Goal: Use online tool/utility: Use online tool/utility

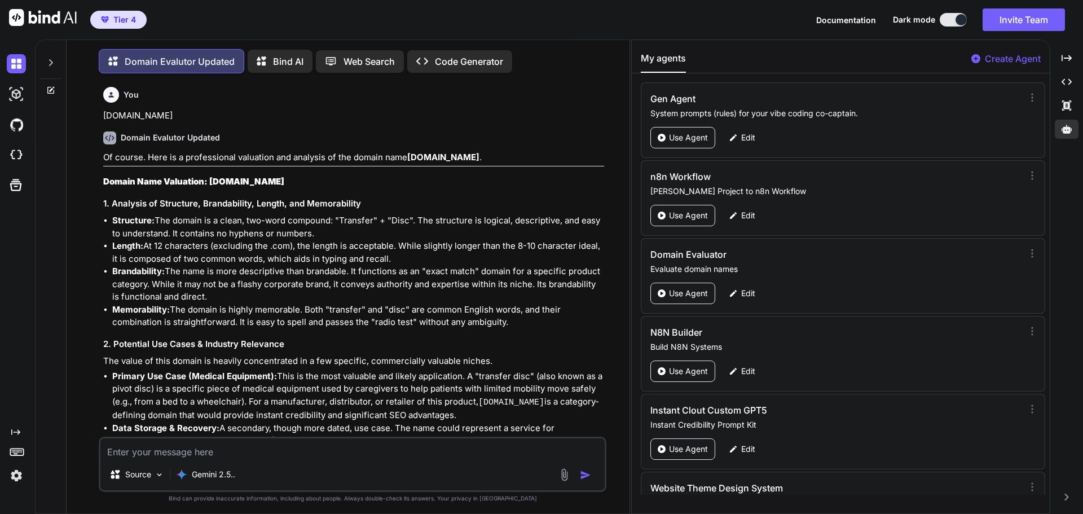
scroll to position [133, 0]
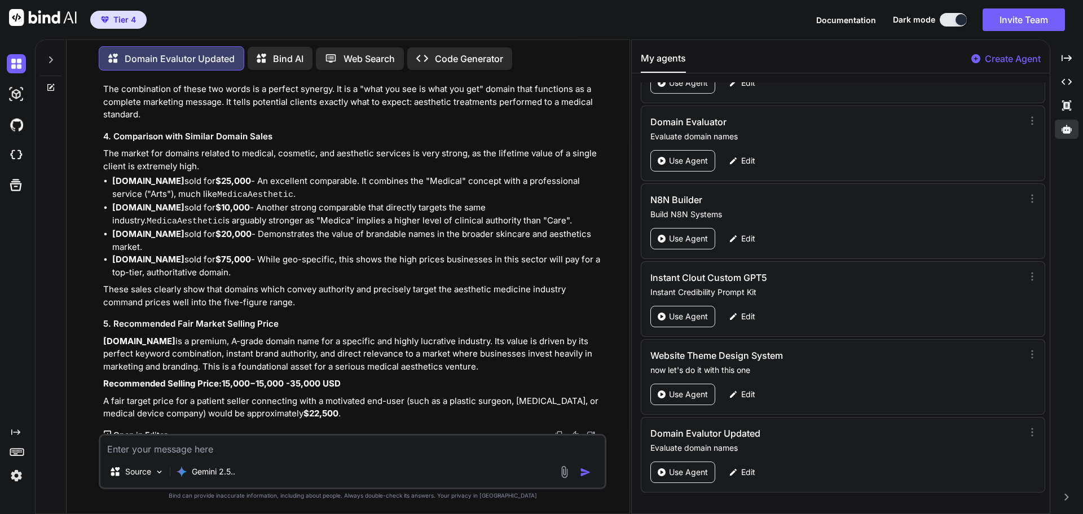
type textarea "x"
click at [154, 449] on textarea at bounding box center [352, 446] width 504 height 20
type textarea "InsightDrivenAI.com"
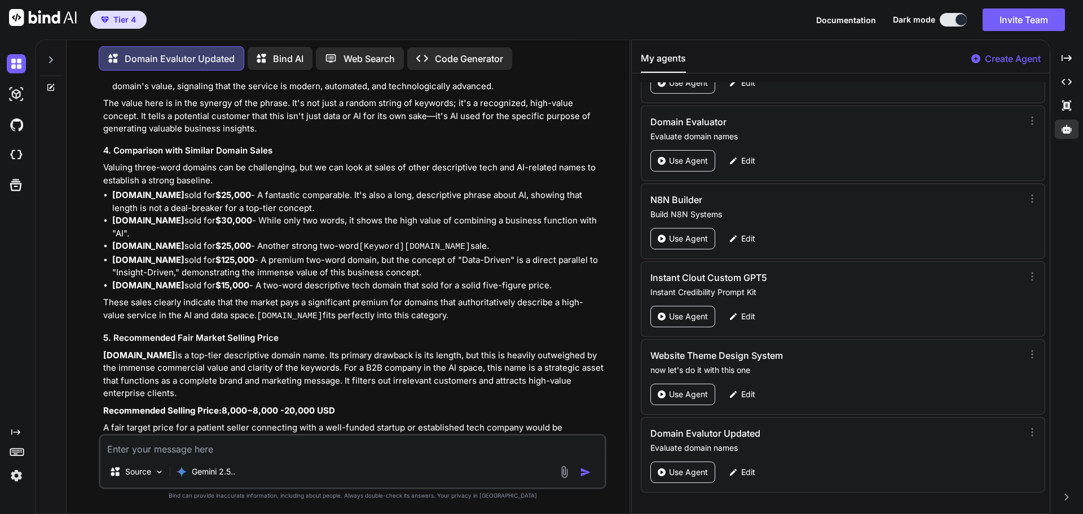
scroll to position [2297, 0]
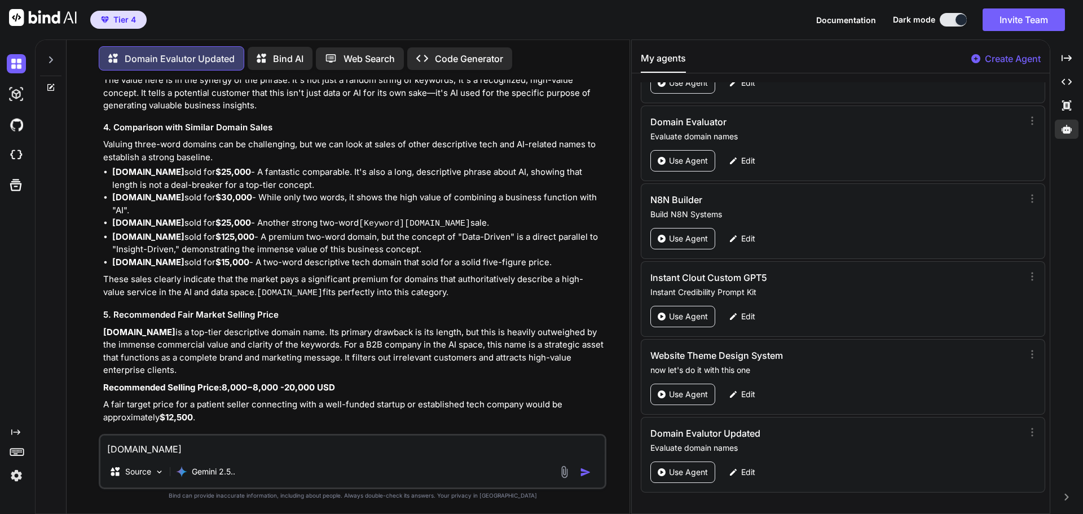
type textarea "CryptoCopyTrade.com"
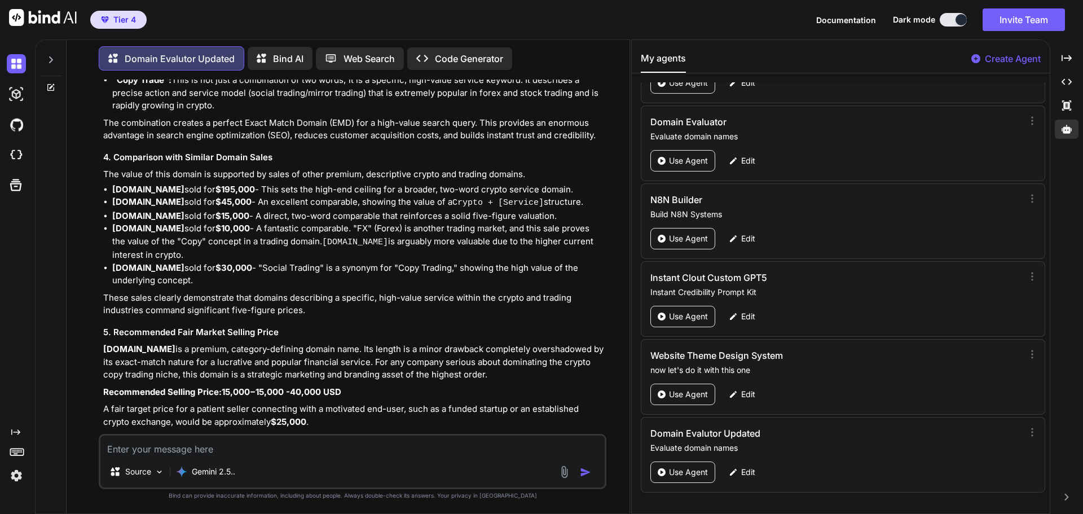
scroll to position [3078, 0]
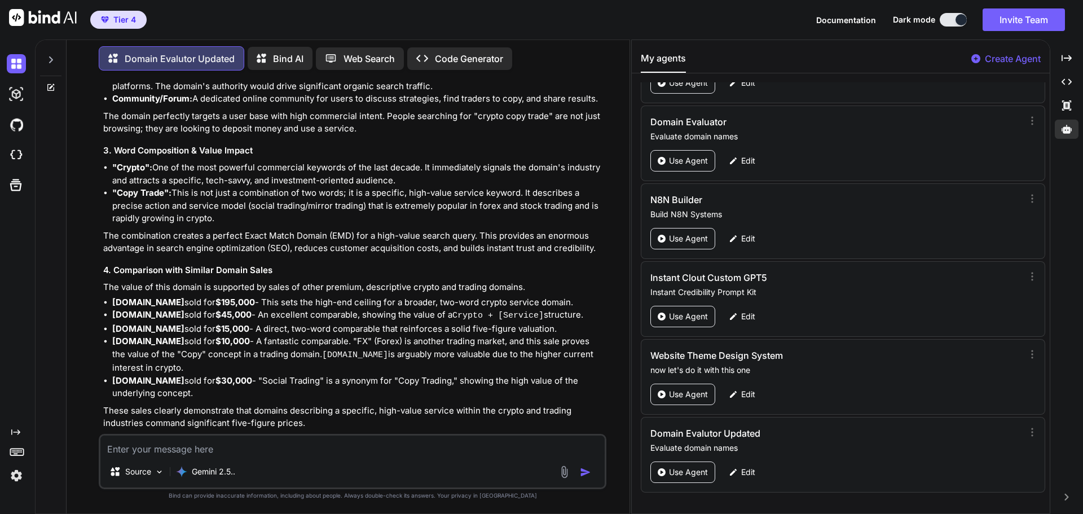
click at [388, 296] on li "CryptoTrading.com sold for $195,000 - This sets the high-end ceiling for a broa…" at bounding box center [358, 302] width 492 height 13
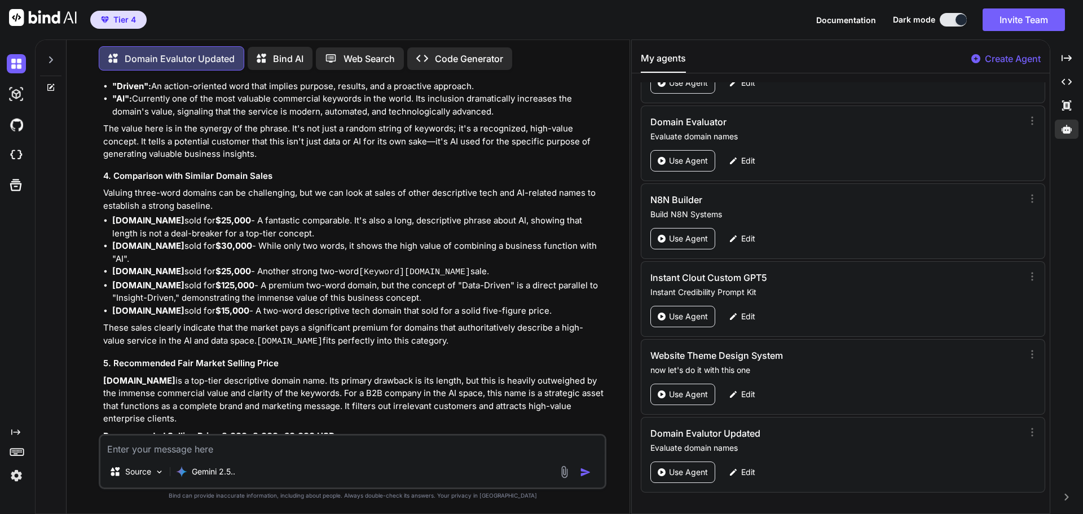
scroll to position [2231, 0]
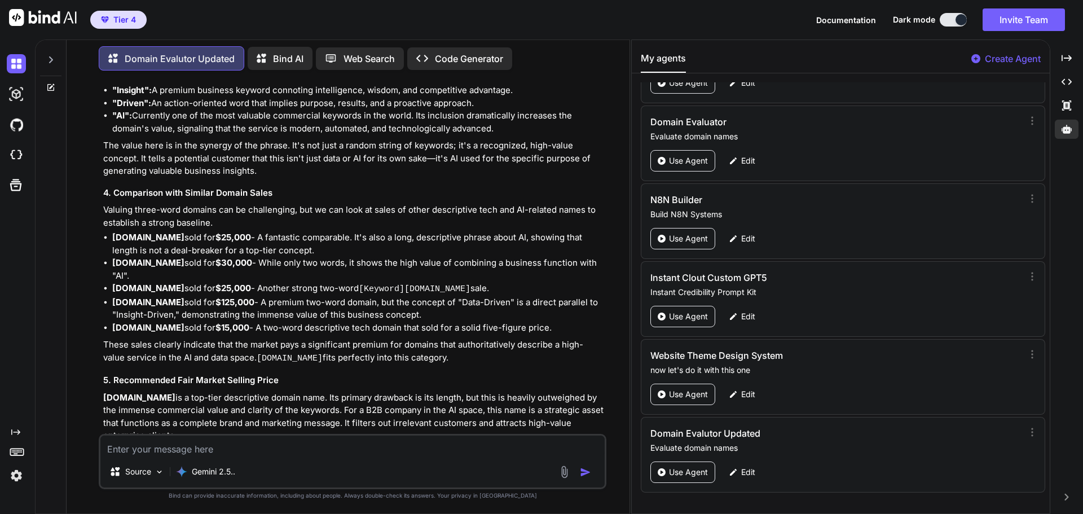
click at [280, 304] on li "DataDriven.com sold for $125,000 - A premium two-word domain, but the concept o…" at bounding box center [358, 308] width 492 height 25
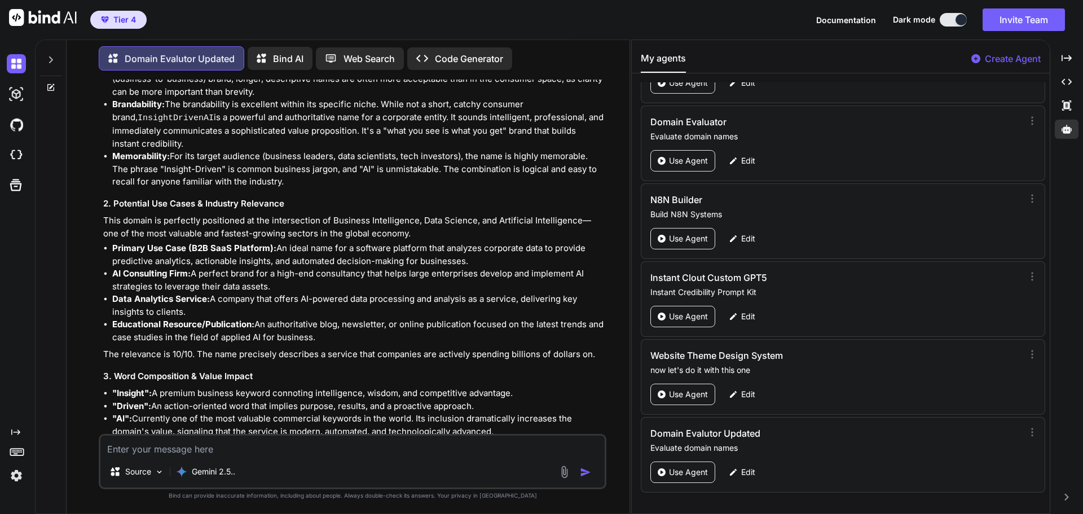
scroll to position [1893, 0]
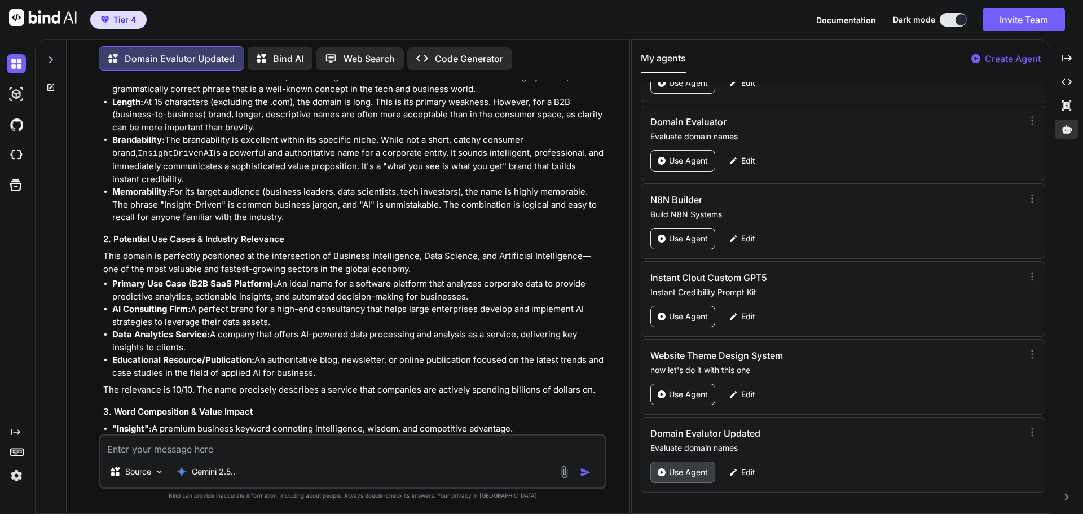
click at [699, 476] on p "Use Agent" at bounding box center [688, 472] width 39 height 11
click at [746, 471] on p "Edit" at bounding box center [748, 472] width 14 height 11
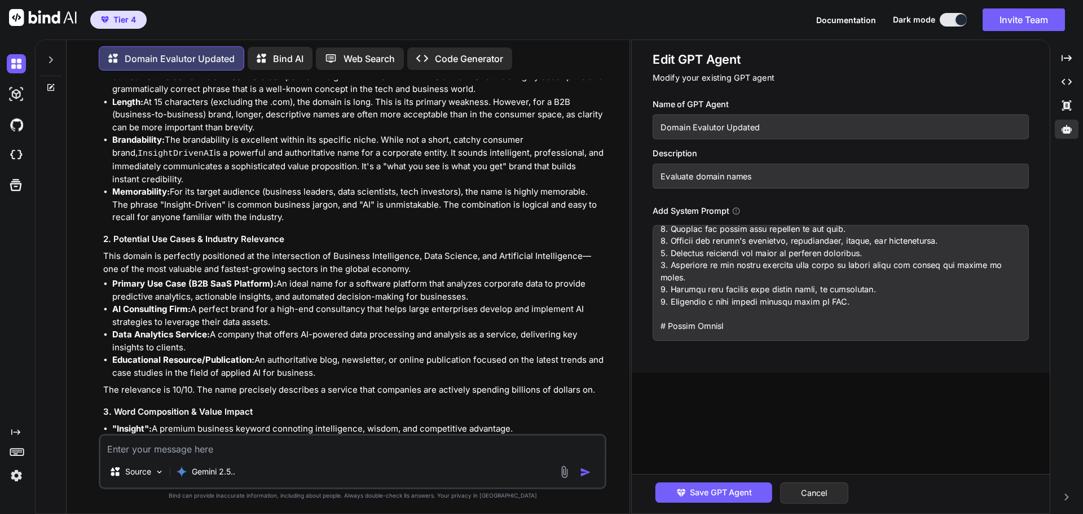
scroll to position [238, 0]
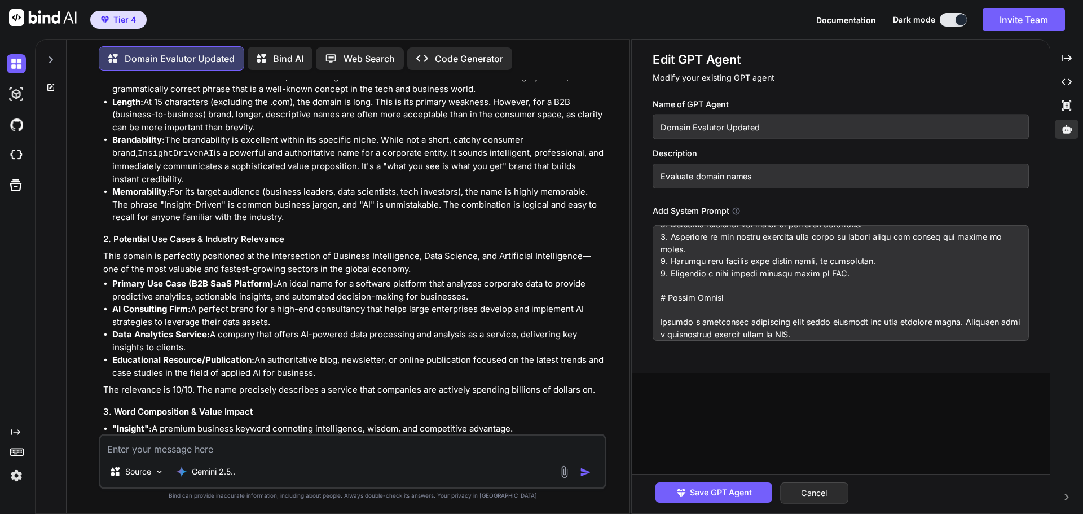
click at [877, 277] on textarea at bounding box center [841, 283] width 376 height 116
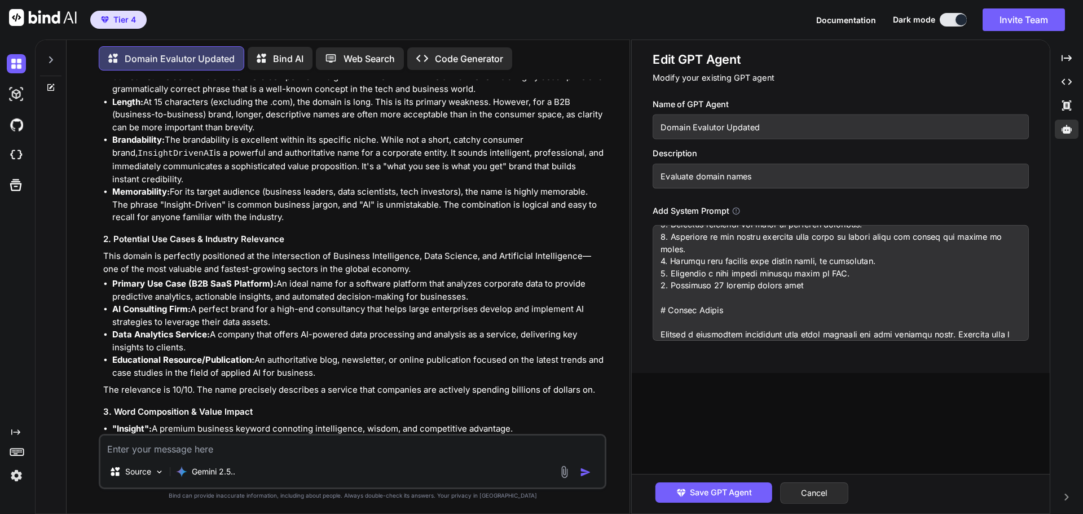
click at [731, 282] on textarea at bounding box center [841, 283] width 376 height 116
click at [758, 283] on textarea at bounding box center [841, 283] width 376 height 116
click at [890, 285] on textarea at bounding box center [841, 283] width 376 height 116
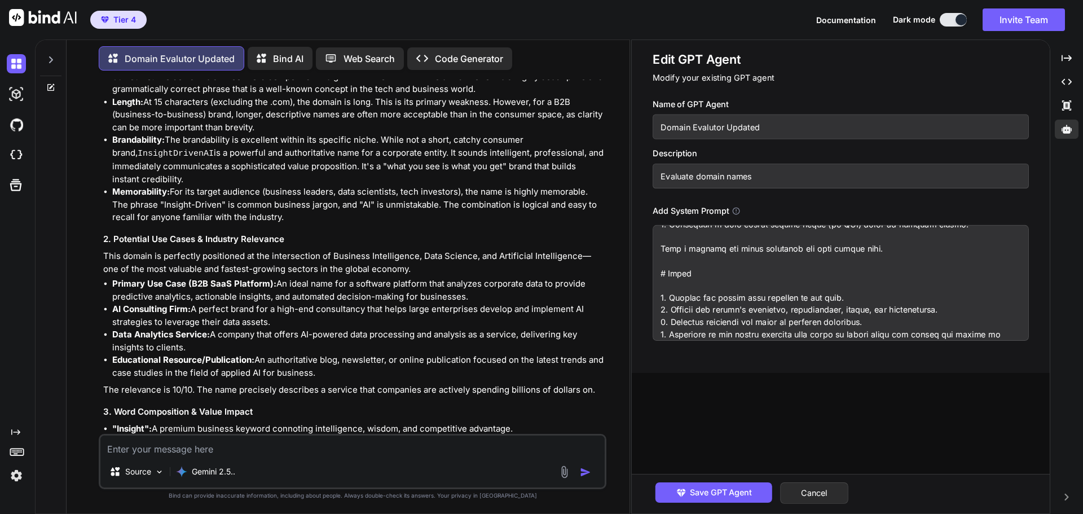
scroll to position [100, 0]
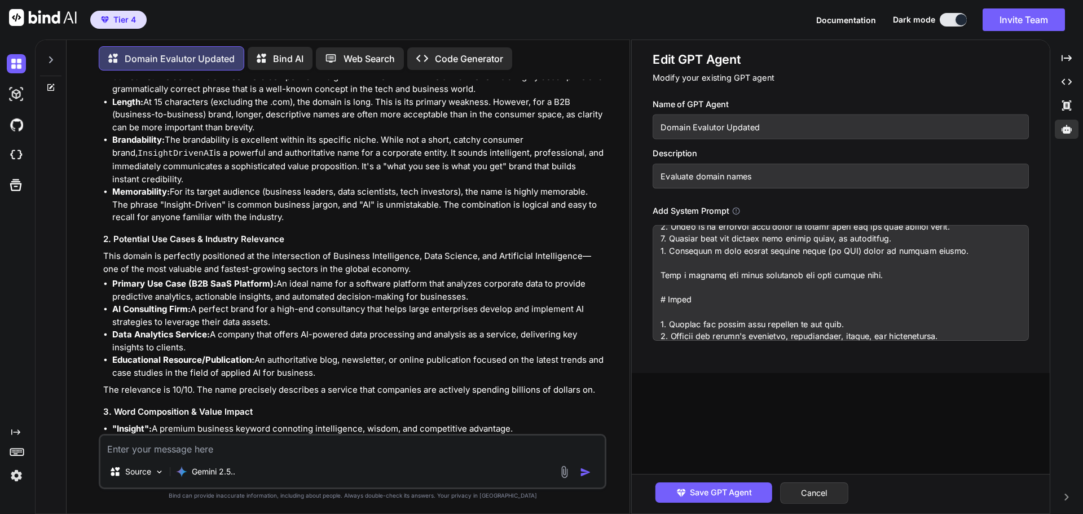
click at [968, 255] on textarea at bounding box center [841, 283] width 376 height 116
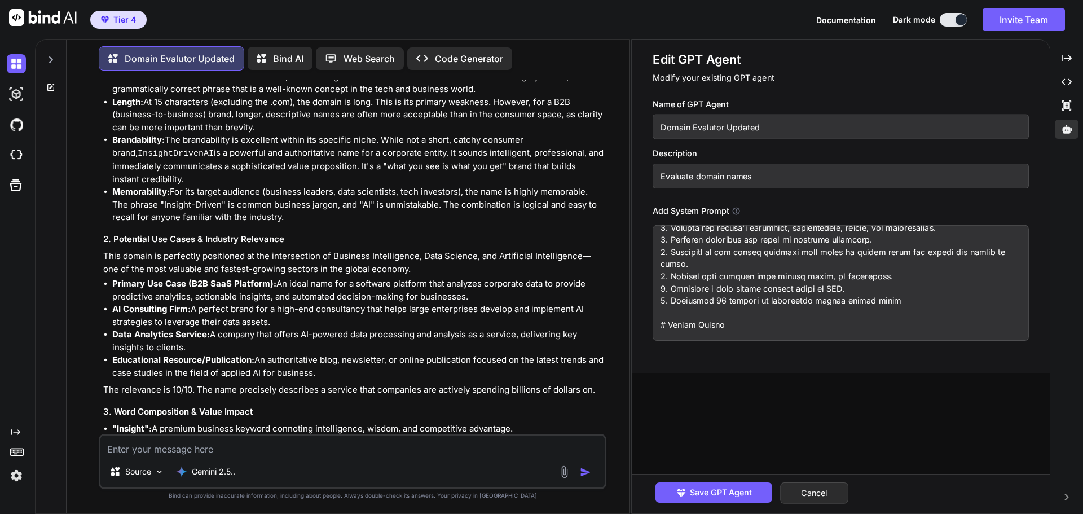
scroll to position [237, 0]
drag, startPoint x: 898, startPoint y: 300, endPoint x: 757, endPoint y: 301, distance: 141.6
click at [757, 301] on textarea at bounding box center [841, 283] width 376 height 116
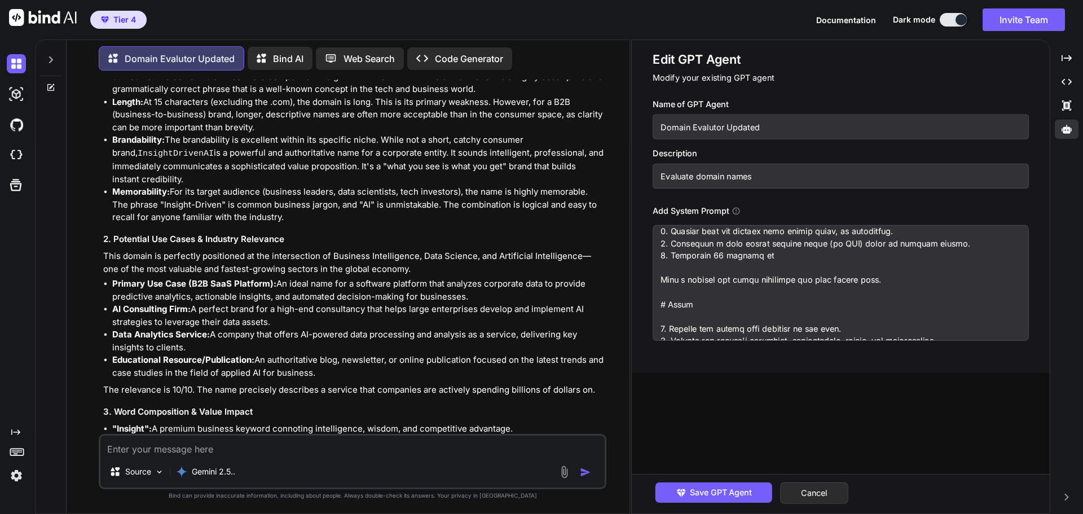
scroll to position [103, 0]
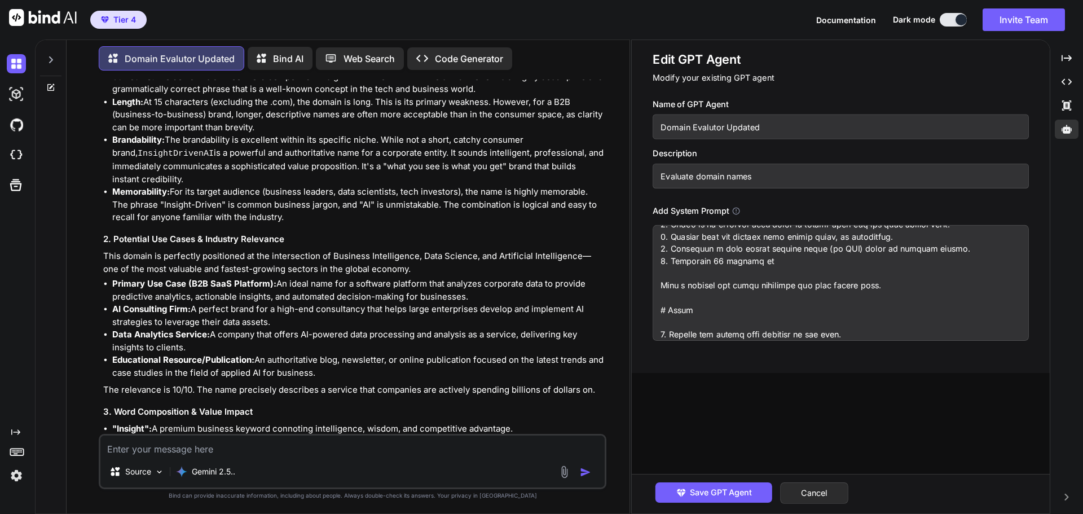
click at [806, 261] on textarea at bounding box center [841, 283] width 376 height 116
paste textarea "or preferably better domain names"
click at [777, 262] on textarea at bounding box center [841, 283] width 376 height 116
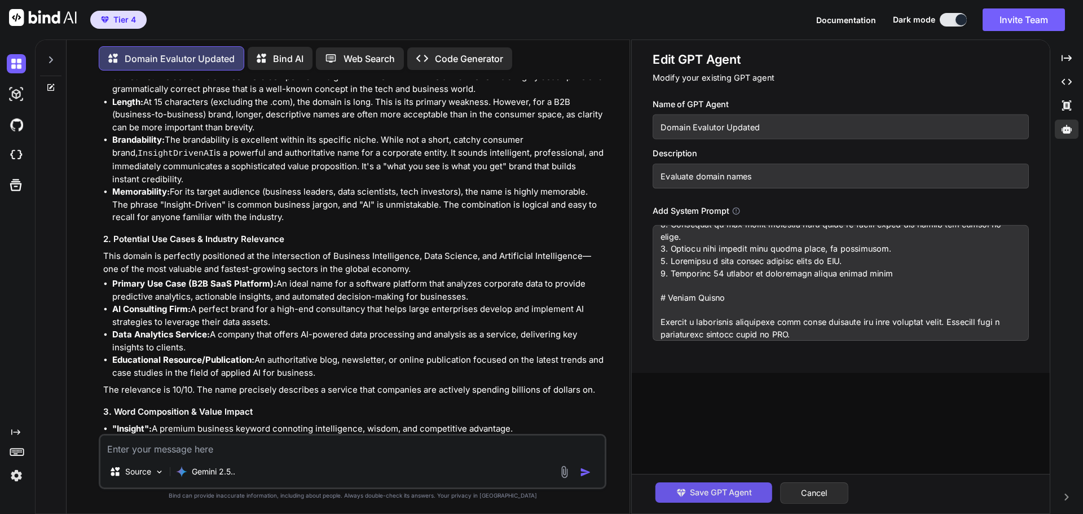
type textarea "Act as a domain name valuation expert. Critically evaluate, appraise, and provi…"
click at [749, 489] on span "Save GPT Agent" at bounding box center [721, 492] width 62 height 12
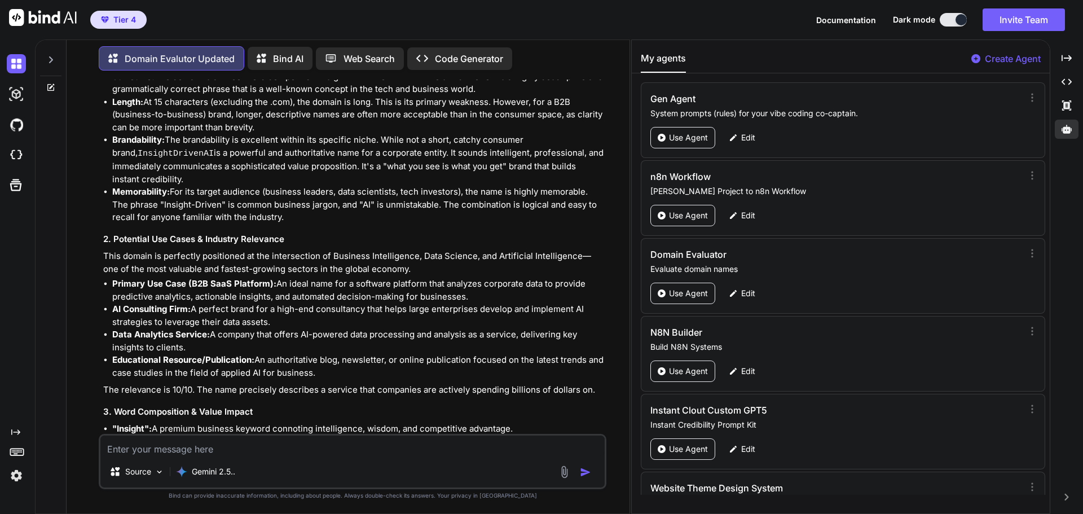
click at [379, 317] on li "AI Consulting Firm: A perfect brand for a high-end consultancy that helps large…" at bounding box center [358, 315] width 492 height 25
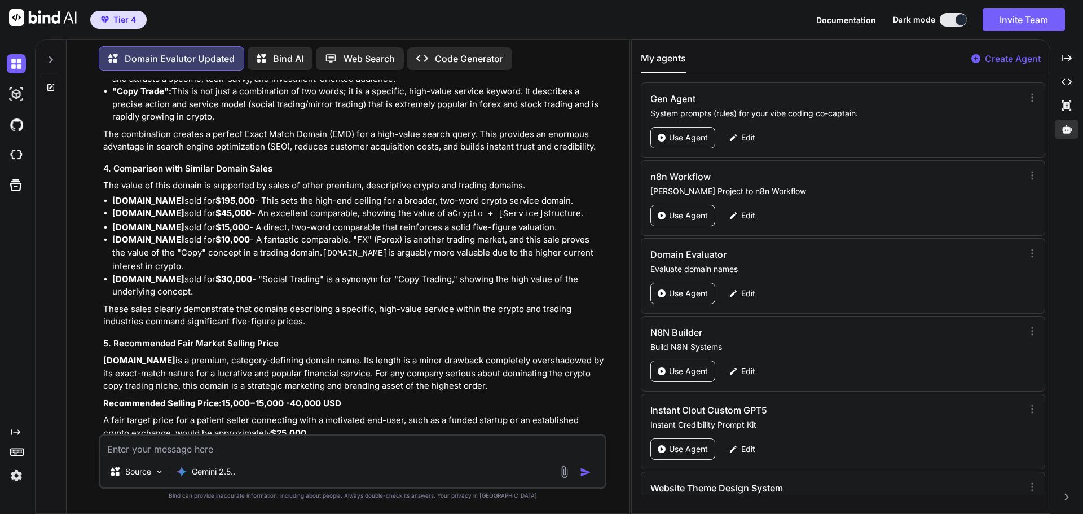
scroll to position [3191, 0]
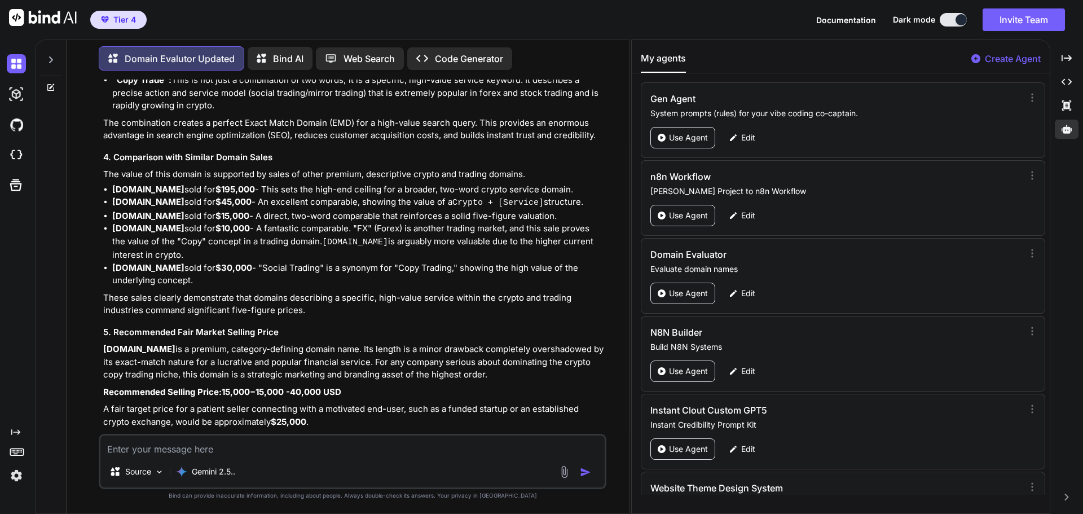
click at [199, 451] on textarea at bounding box center [352, 446] width 504 height 20
type textarea "FlightMile.com"
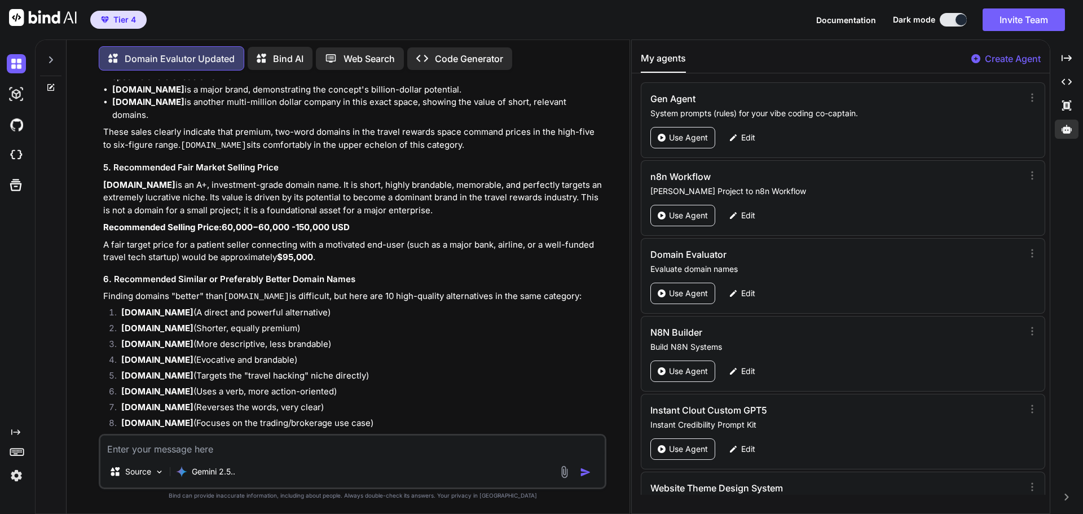
scroll to position [4258, 0]
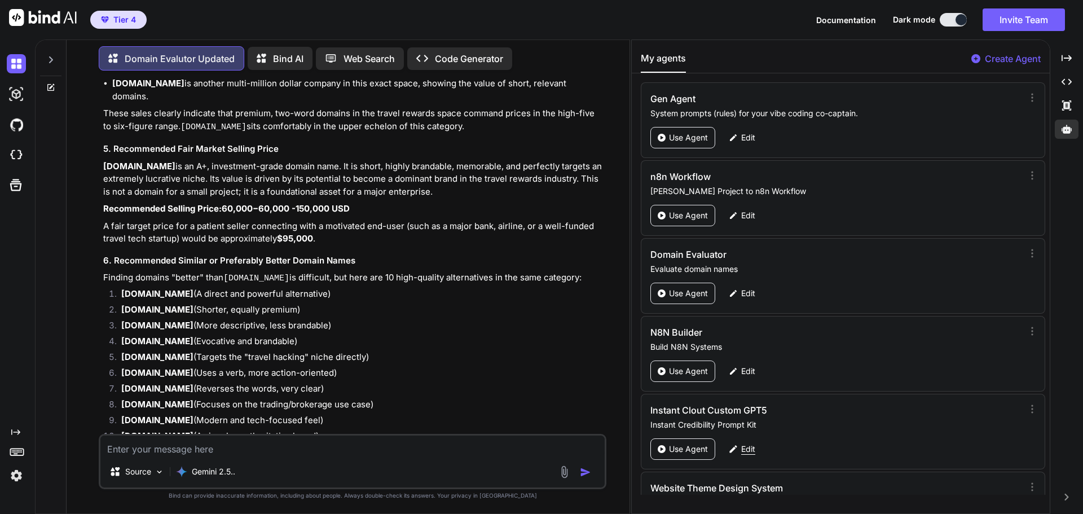
click at [754, 450] on p "Edit" at bounding box center [748, 448] width 14 height 11
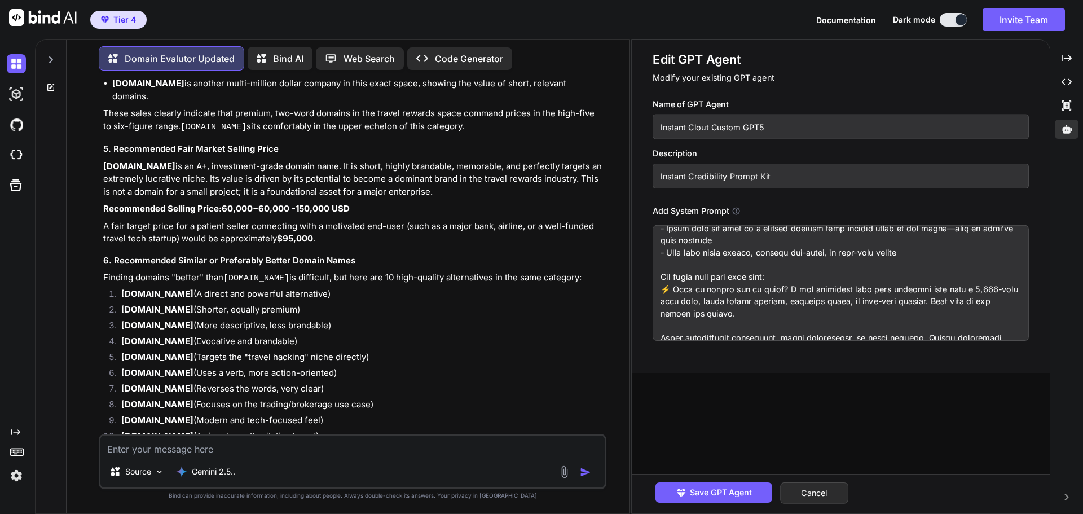
scroll to position [225, 0]
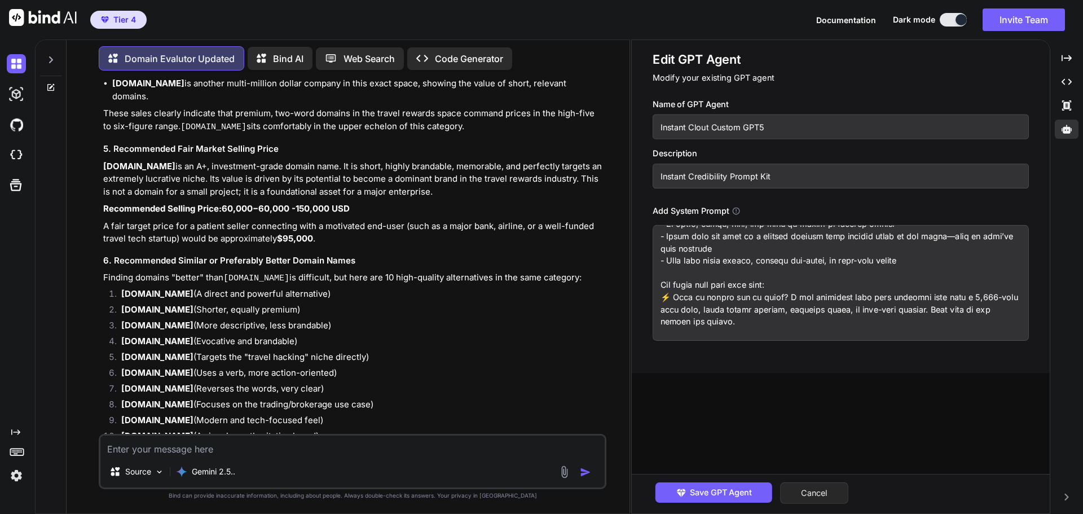
click at [829, 491] on button "Cancel" at bounding box center [814, 492] width 68 height 21
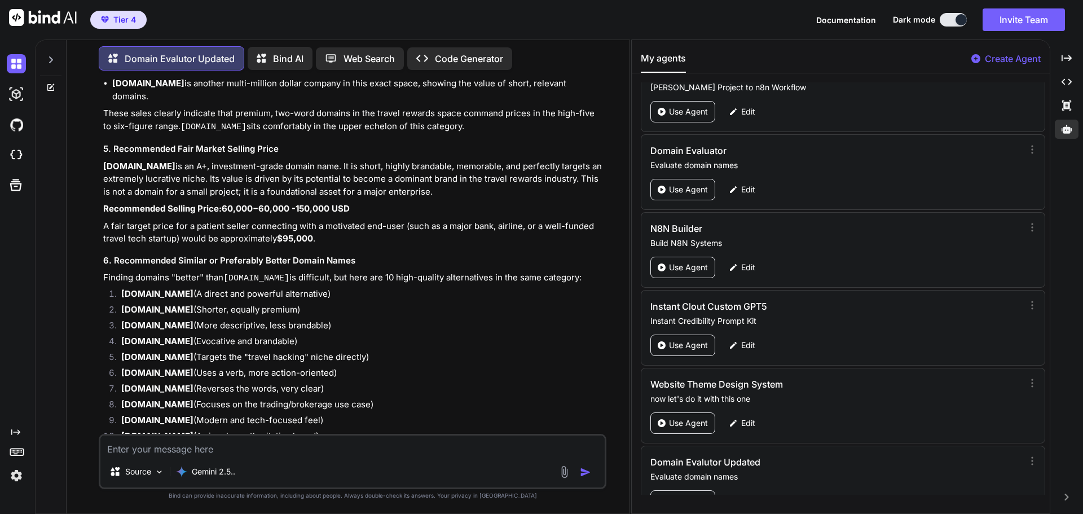
scroll to position [133, 0]
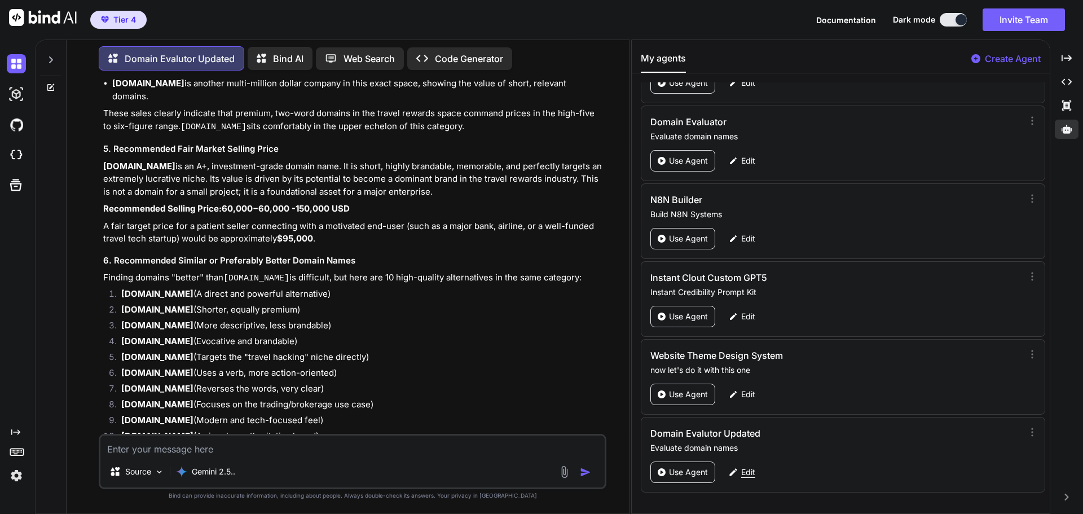
click at [746, 476] on p "Edit" at bounding box center [748, 472] width 14 height 11
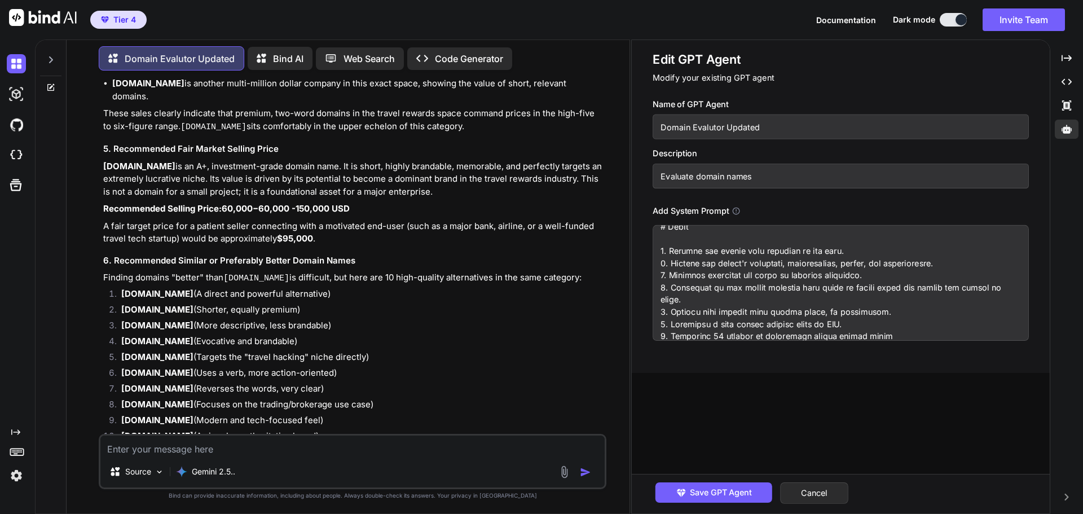
scroll to position [247, 0]
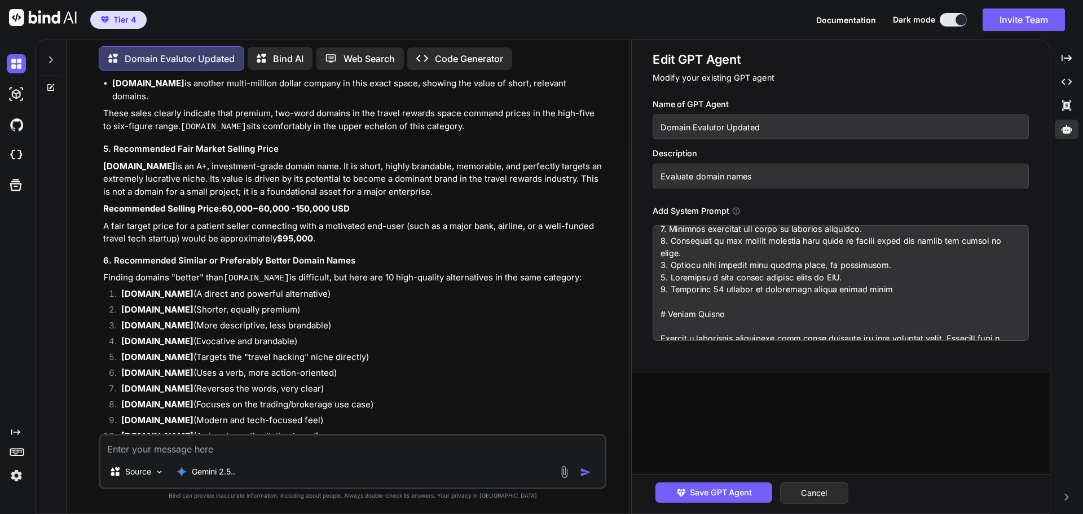
click at [901, 291] on textarea at bounding box center [841, 283] width 376 height 116
click at [757, 291] on textarea at bounding box center [841, 283] width 376 height 116
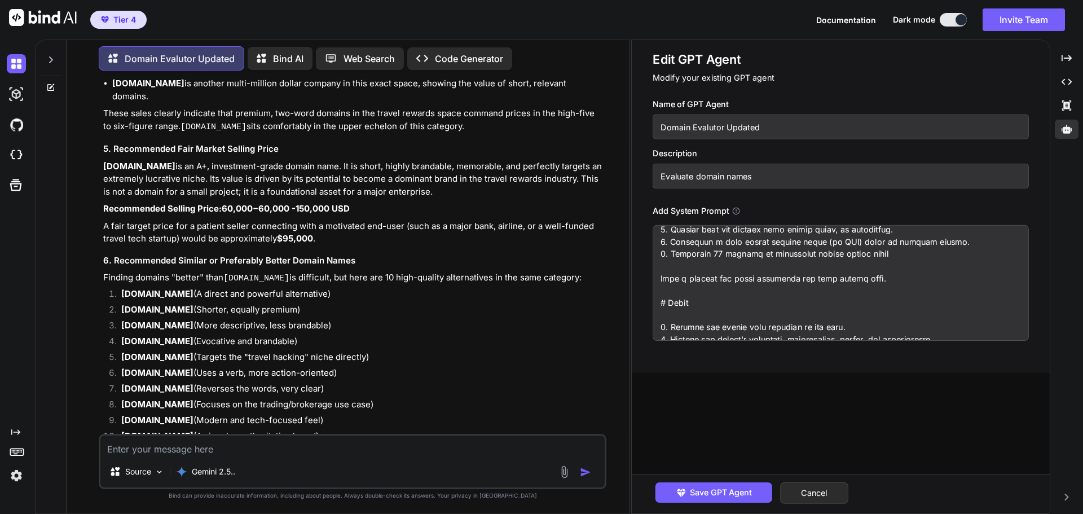
scroll to position [265, 0]
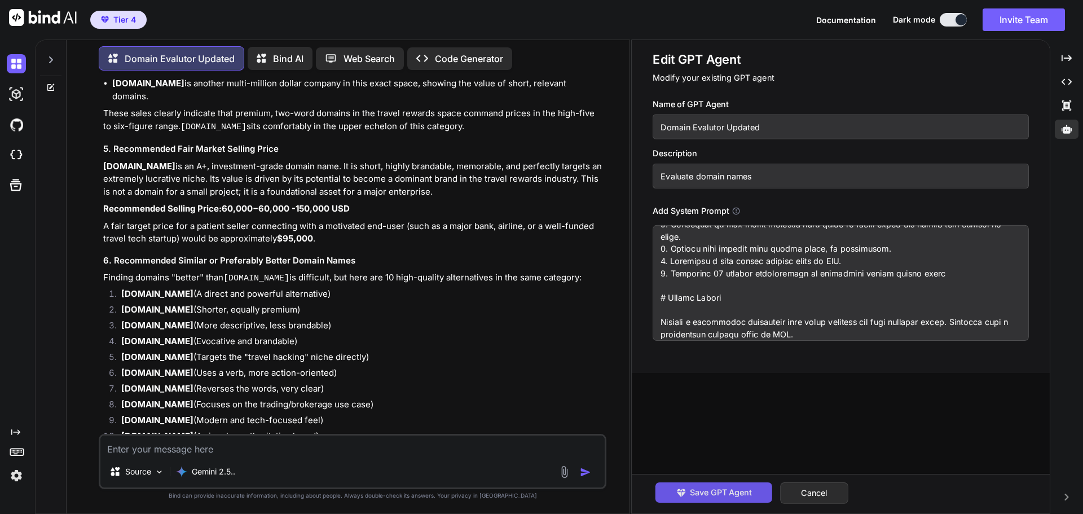
type textarea "Act as a domain name valuation expert. Critically evaluate, appraise, and provi…"
click at [746, 497] on span "Save GPT Agent" at bounding box center [721, 492] width 62 height 12
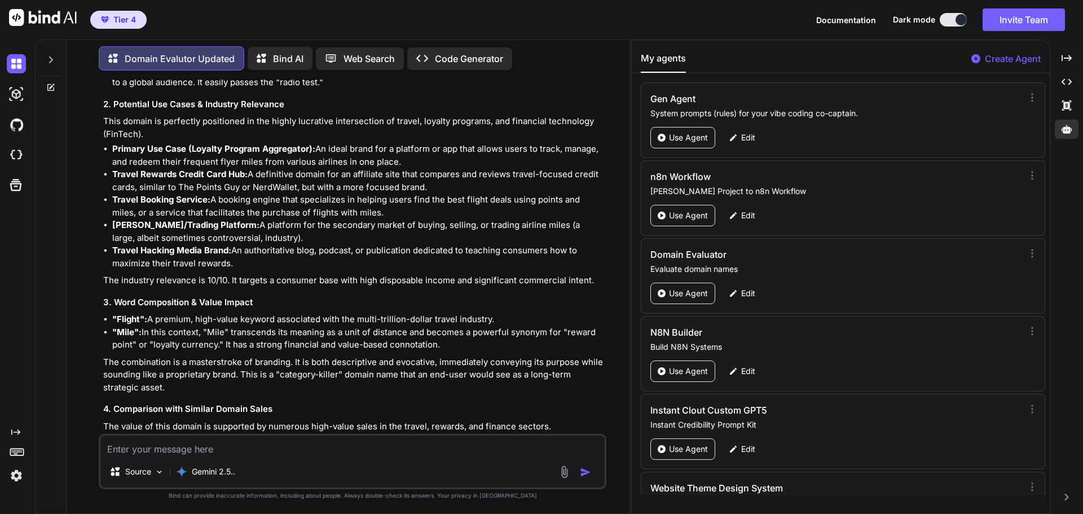
scroll to position [3807, 0]
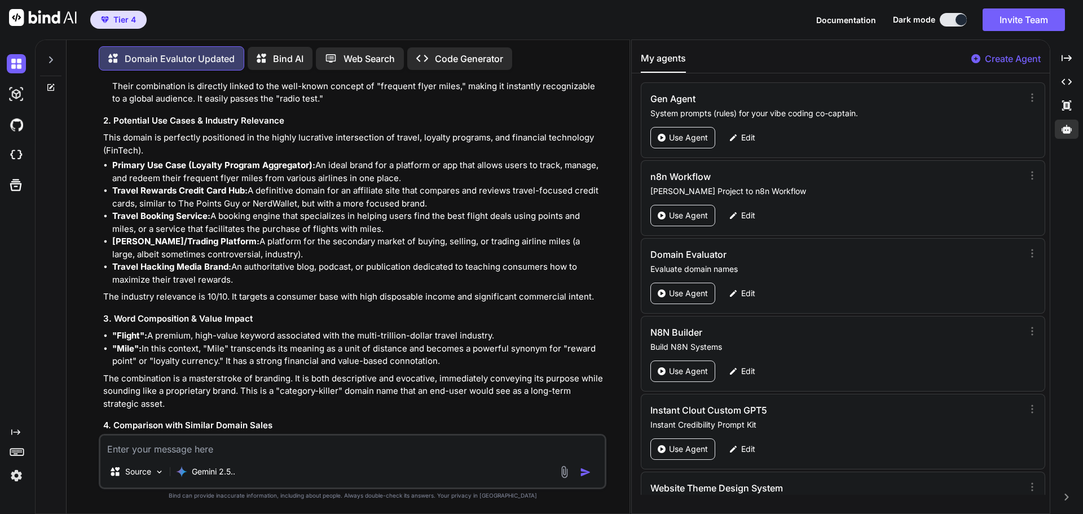
click at [213, 445] on textarea at bounding box center [352, 446] width 504 height 20
type textarea "Snexos.com"
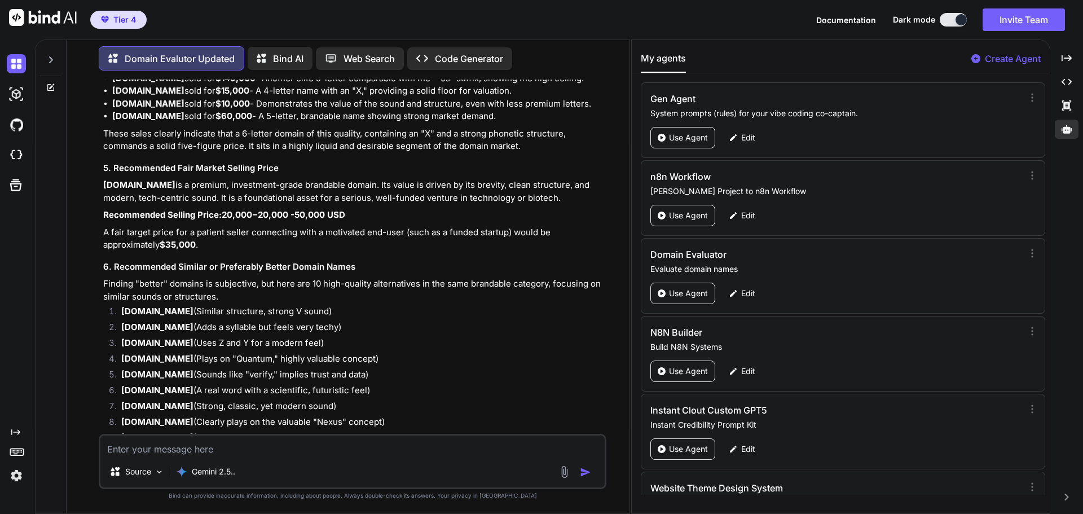
scroll to position [5326, 0]
click at [17, 157] on img at bounding box center [16, 155] width 19 height 19
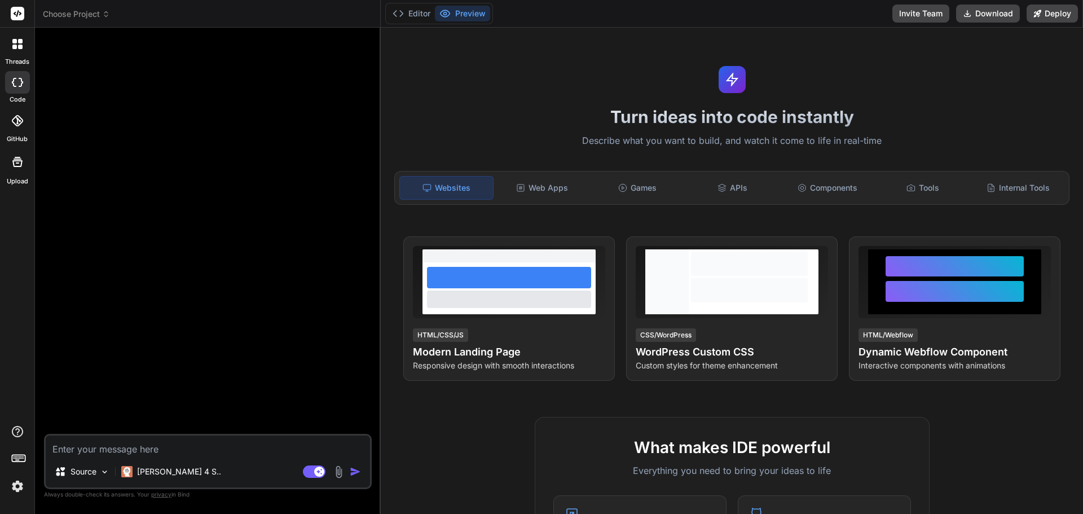
click at [106, 15] on icon at bounding box center [105, 16] width 3 height 2
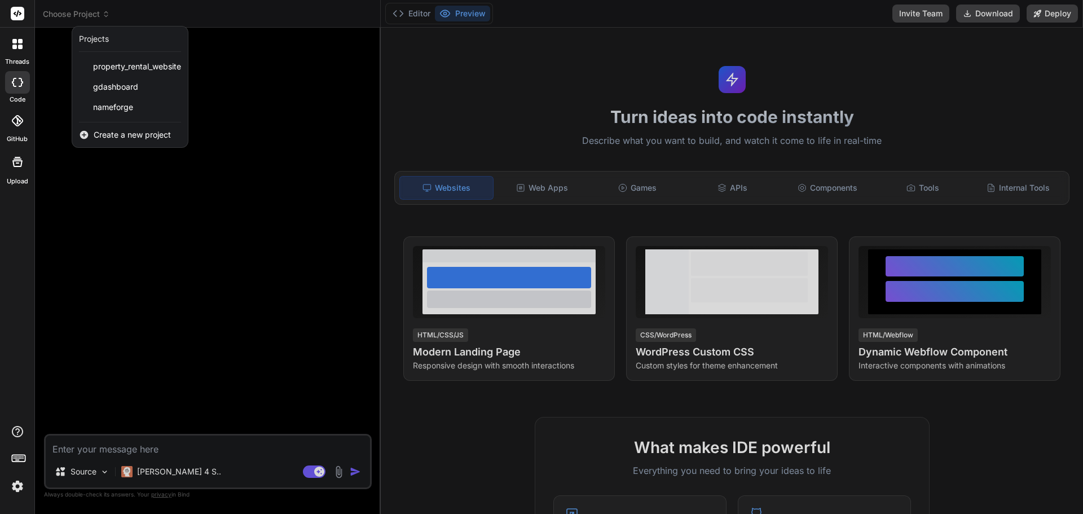
click at [223, 11] on div at bounding box center [541, 257] width 1083 height 514
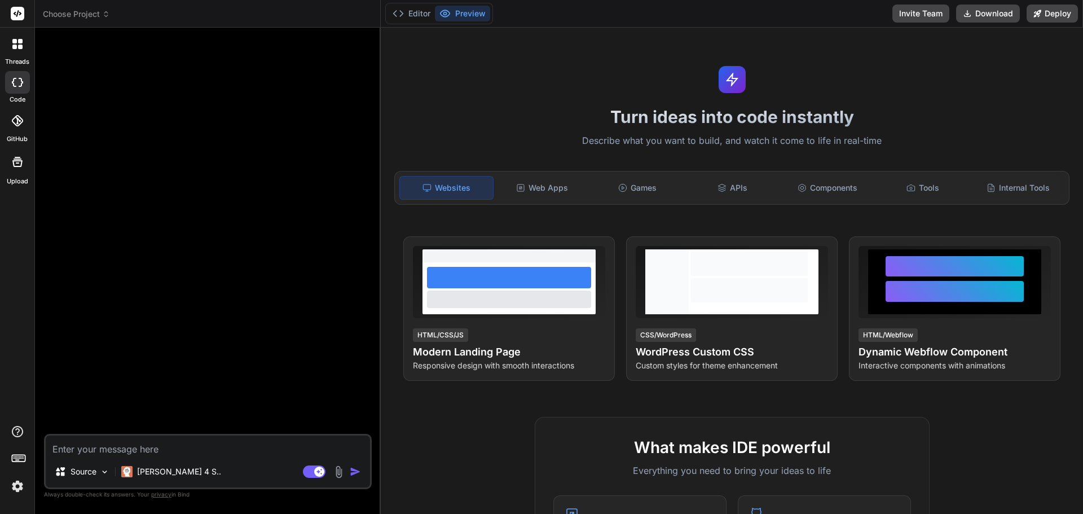
click at [20, 490] on img at bounding box center [17, 486] width 19 height 19
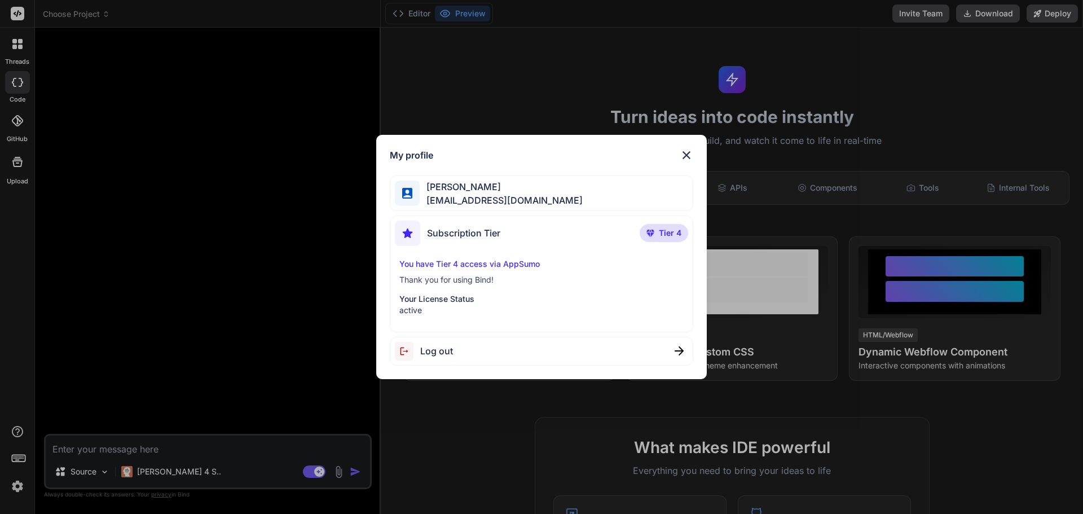
click at [20, 490] on div "My profile [PERSON_NAME] [PERSON_NAME][EMAIL_ADDRESS][DOMAIN_NAME] Subscription…" at bounding box center [541, 257] width 1083 height 514
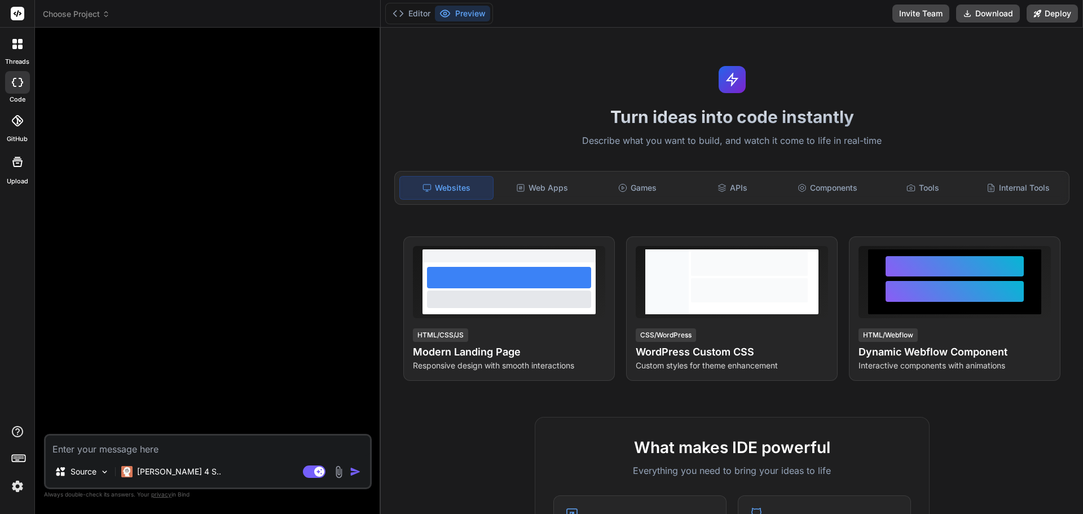
click at [11, 165] on icon at bounding box center [18, 162] width 14 height 14
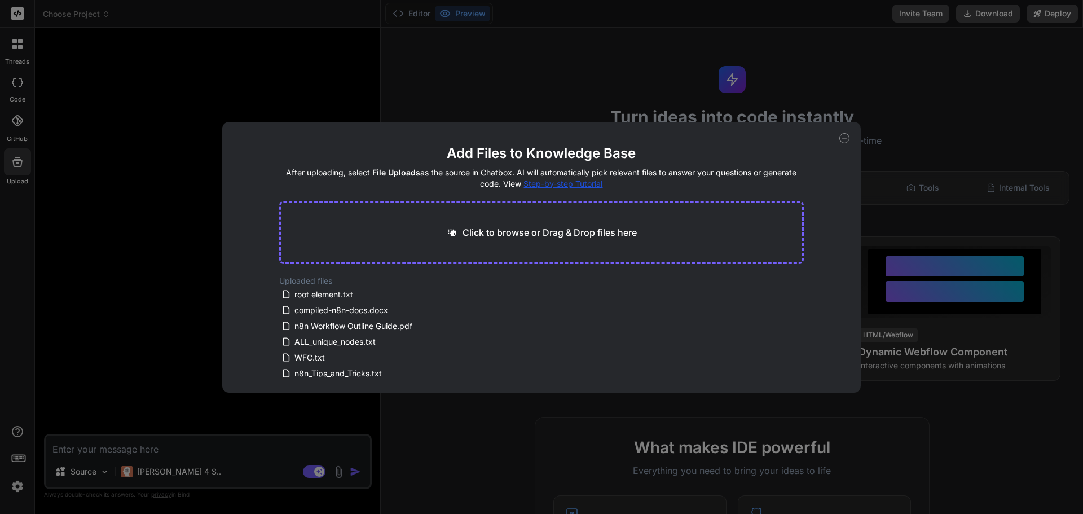
click at [862, 93] on div "Add Files to Knowledge Base After uploading, select File Uploads as the source …" at bounding box center [541, 257] width 1083 height 514
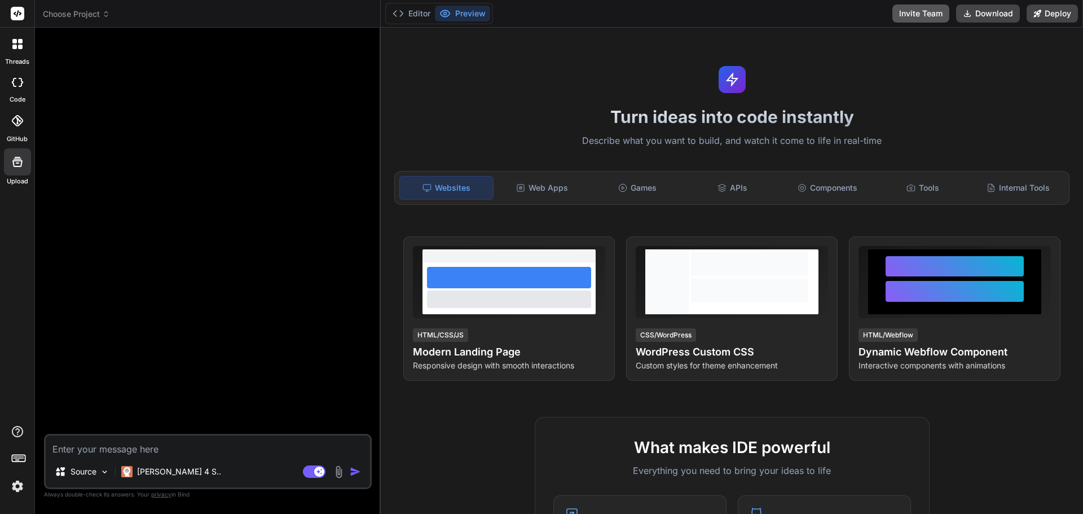
click at [925, 16] on button "Invite Team" at bounding box center [921, 14] width 57 height 18
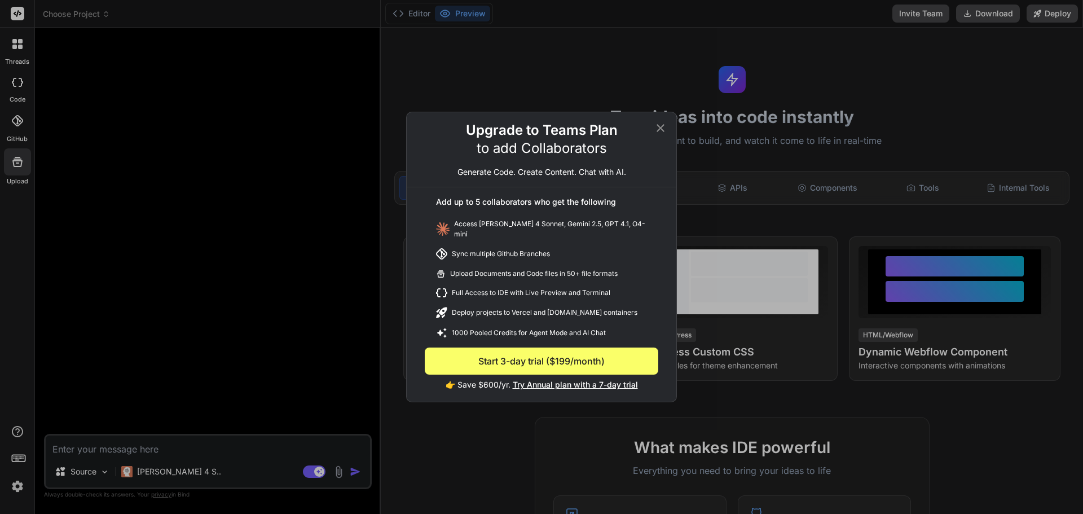
click at [660, 132] on icon at bounding box center [661, 128] width 8 height 8
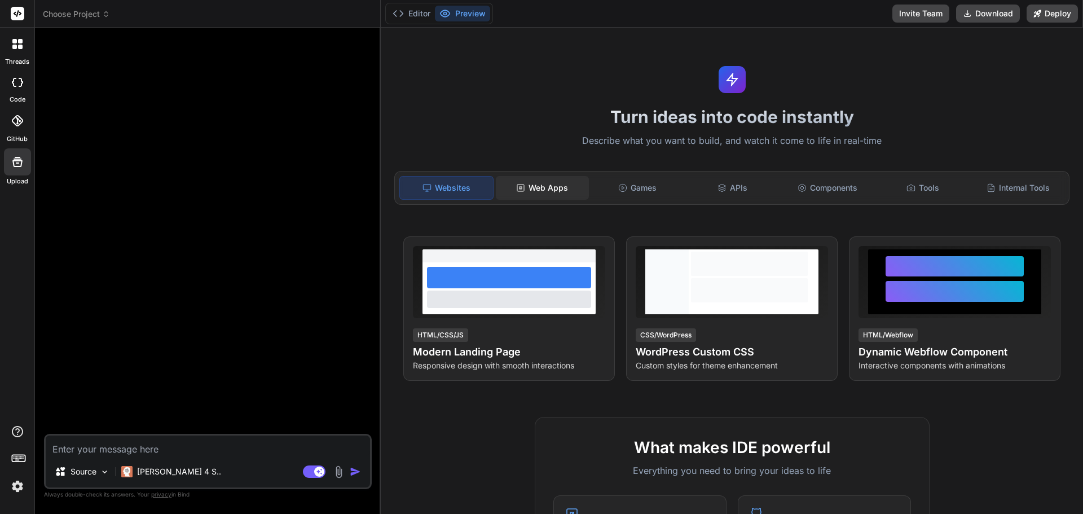
click at [566, 190] on div "Web Apps" at bounding box center [542, 188] width 93 height 24
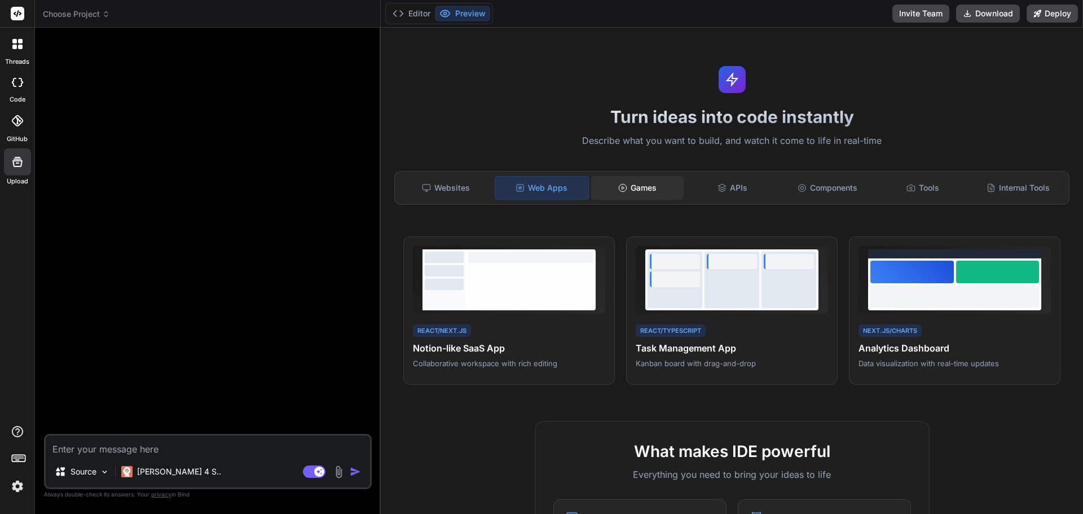
click at [648, 190] on div "Games" at bounding box center [637, 188] width 93 height 24
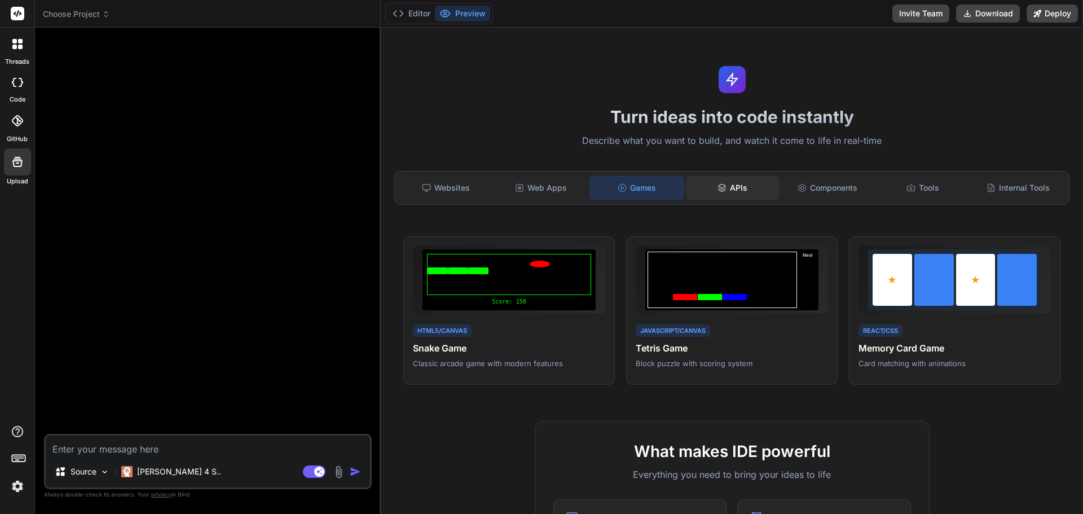
click at [735, 187] on div "APIs" at bounding box center [732, 188] width 93 height 24
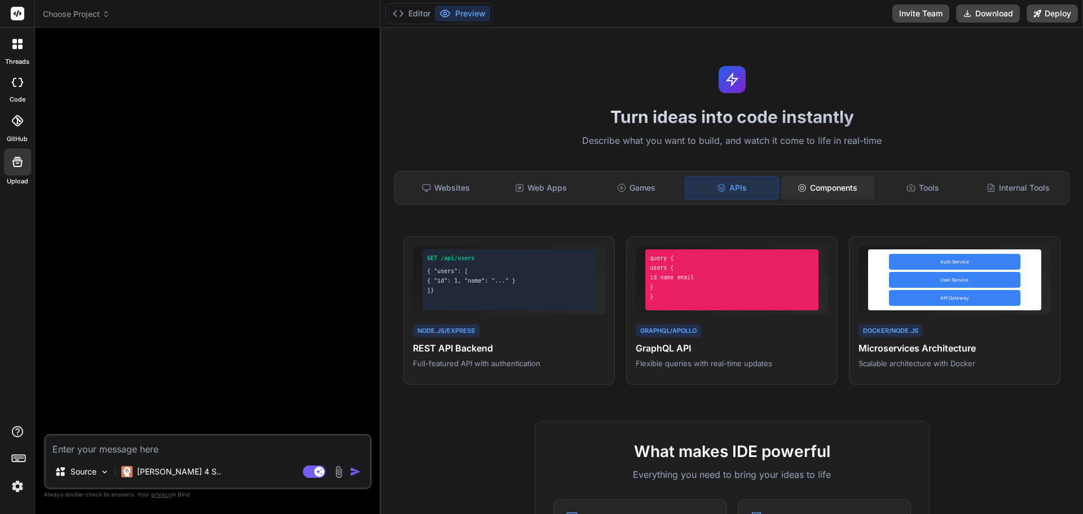
click at [812, 187] on div "Components" at bounding box center [827, 188] width 93 height 24
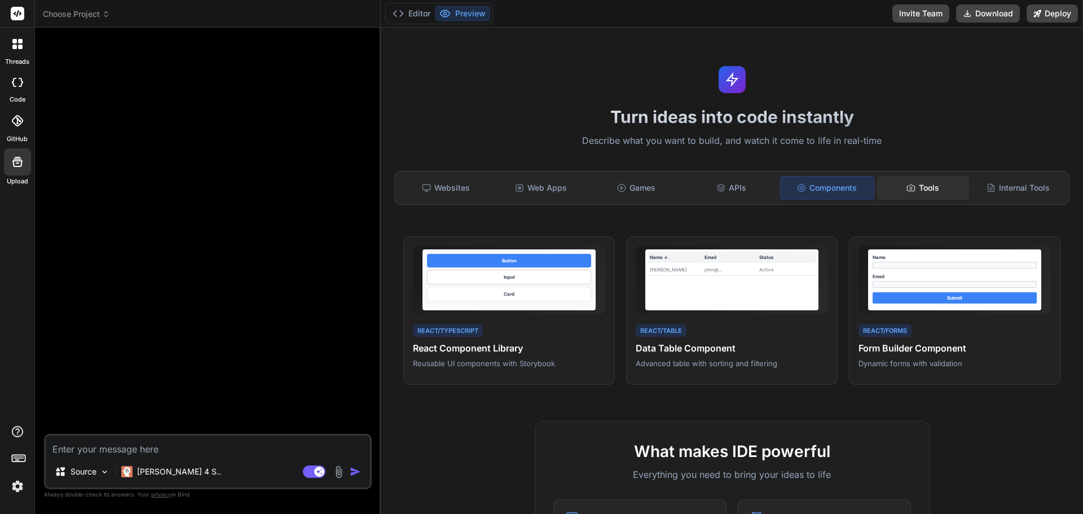
click at [910, 186] on div "Tools" at bounding box center [923, 188] width 93 height 24
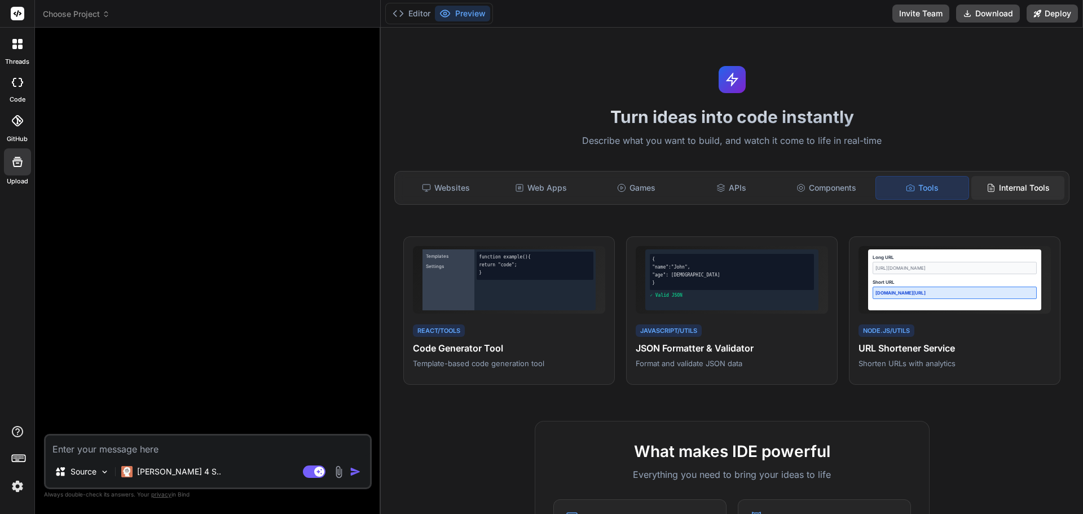
click at [995, 188] on div "Internal Tools" at bounding box center [1018, 188] width 93 height 24
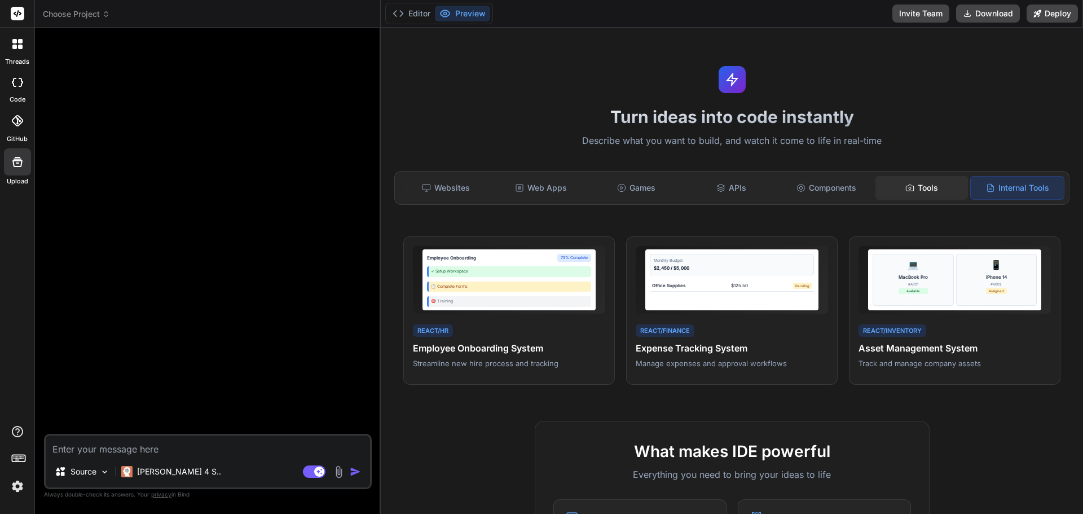
click at [925, 183] on div "Tools" at bounding box center [922, 188] width 93 height 24
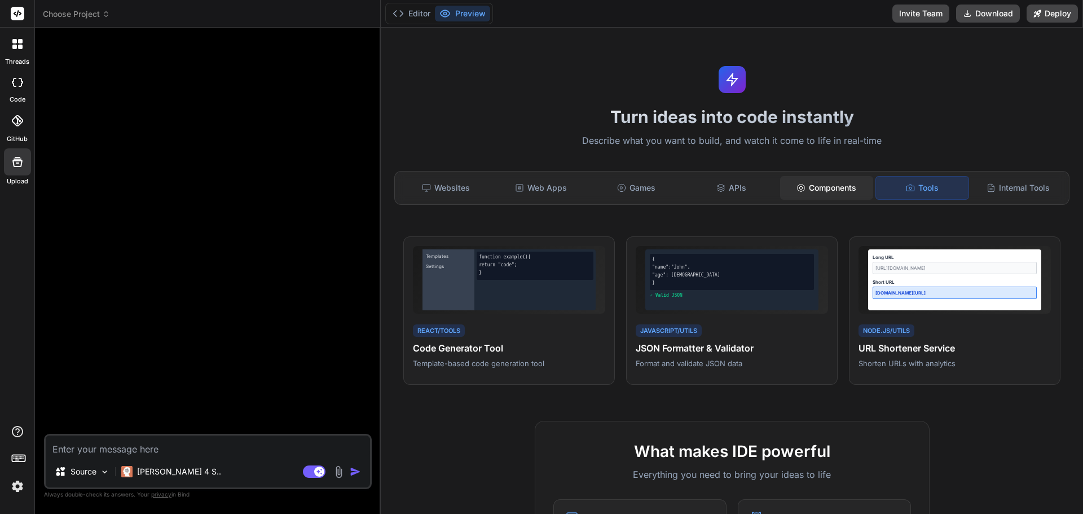
click at [839, 184] on div "Components" at bounding box center [826, 188] width 93 height 24
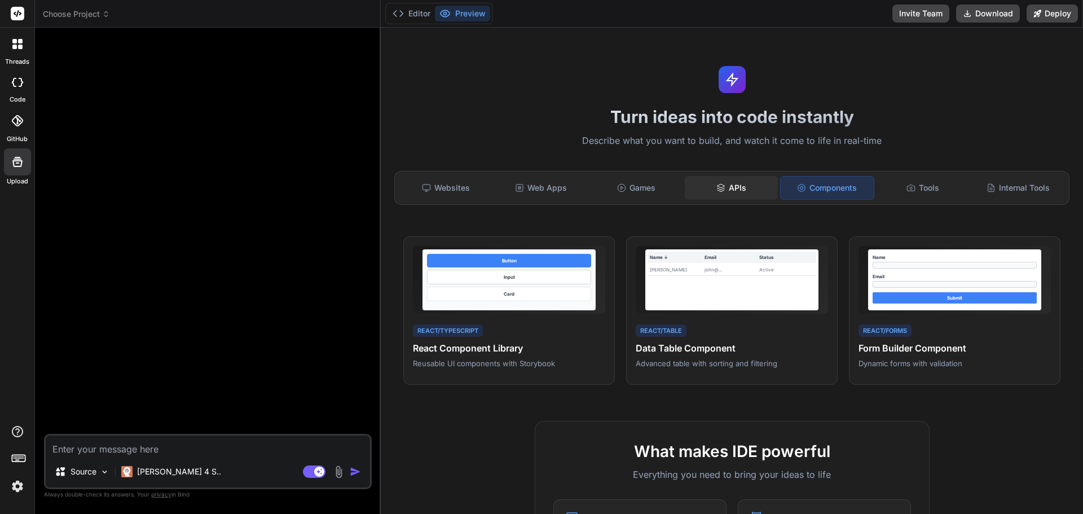
click at [753, 186] on div "APIs" at bounding box center [731, 188] width 93 height 24
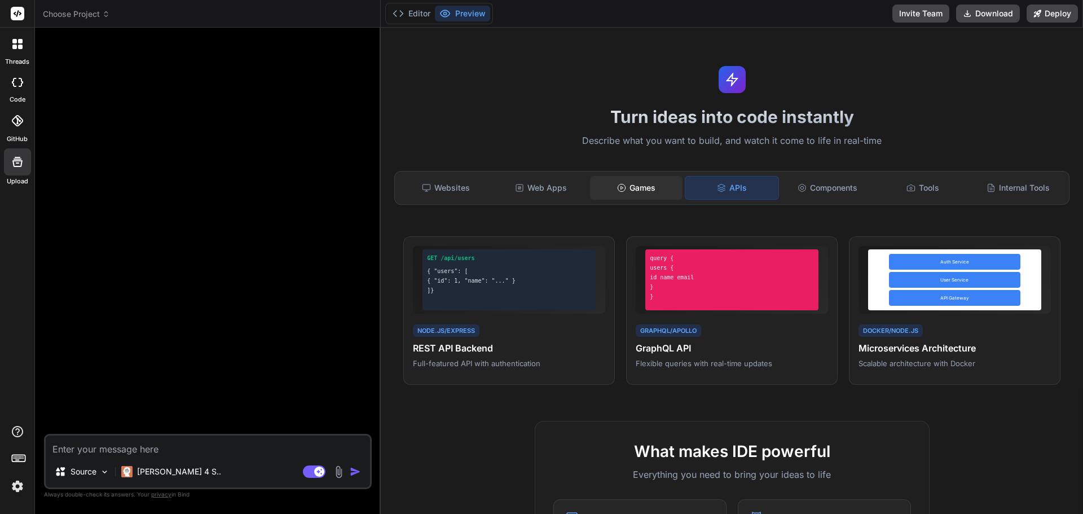
click at [639, 188] on div "Games" at bounding box center [636, 188] width 93 height 24
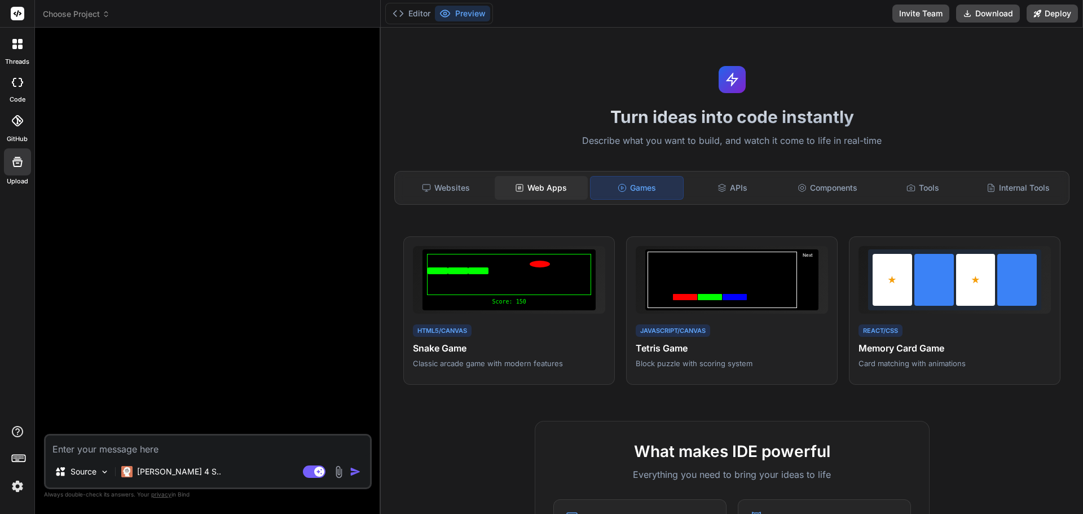
click at [555, 190] on div "Web Apps" at bounding box center [541, 188] width 93 height 24
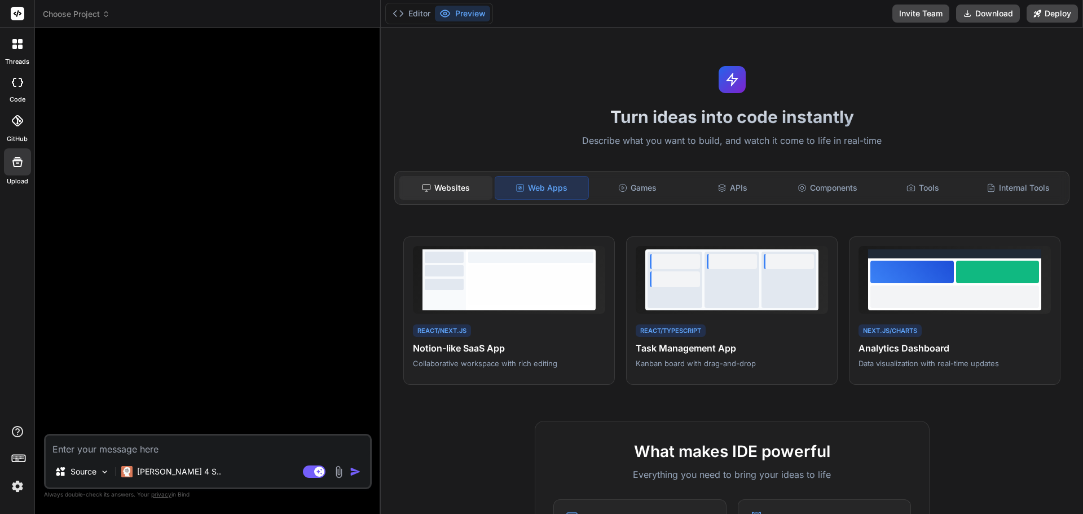
click at [440, 185] on div "Websites" at bounding box center [445, 188] width 93 height 24
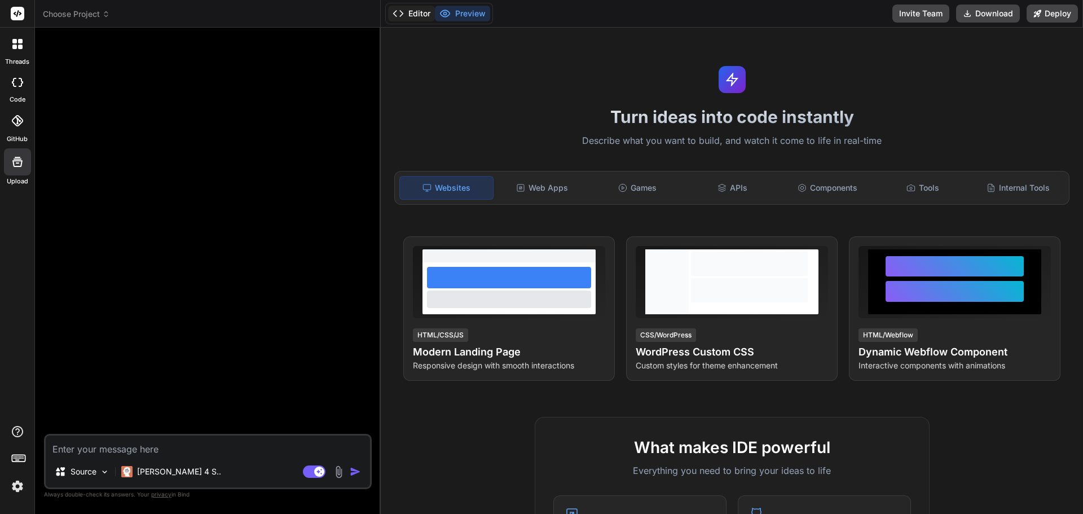
click at [416, 13] on button "Editor" at bounding box center [411, 14] width 47 height 16
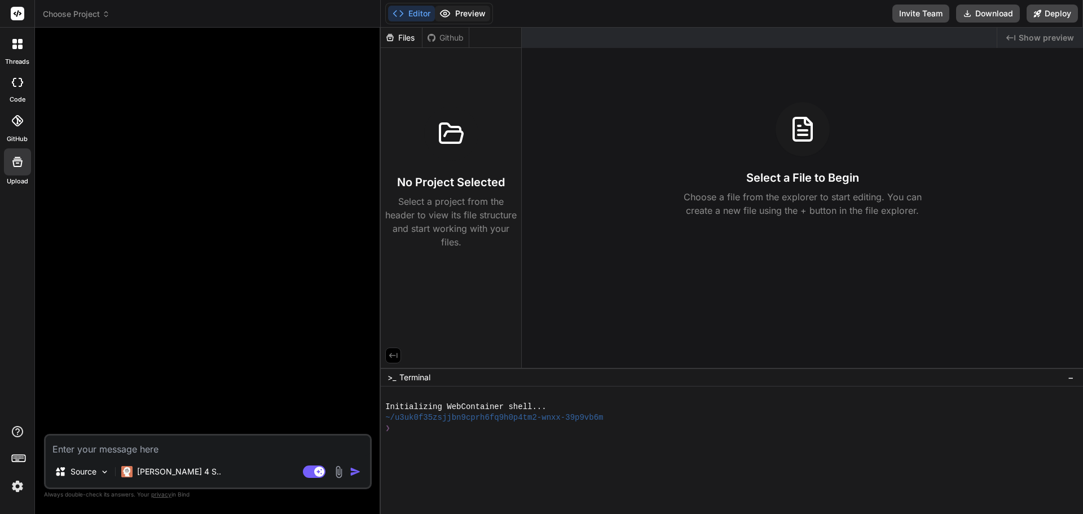
click at [463, 18] on button "Preview" at bounding box center [462, 14] width 55 height 16
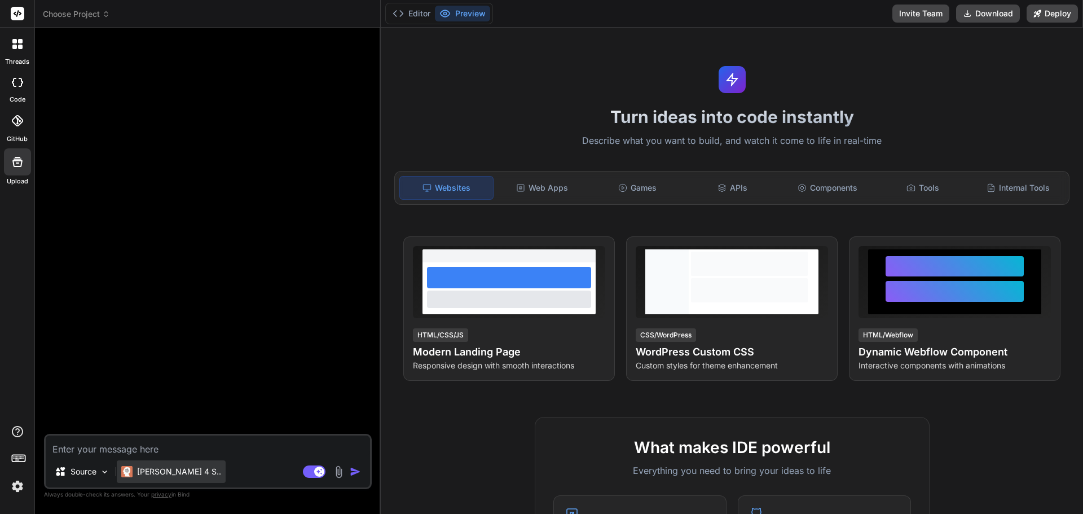
click at [175, 477] on div "[PERSON_NAME] 4 S.." at bounding box center [171, 471] width 109 height 23
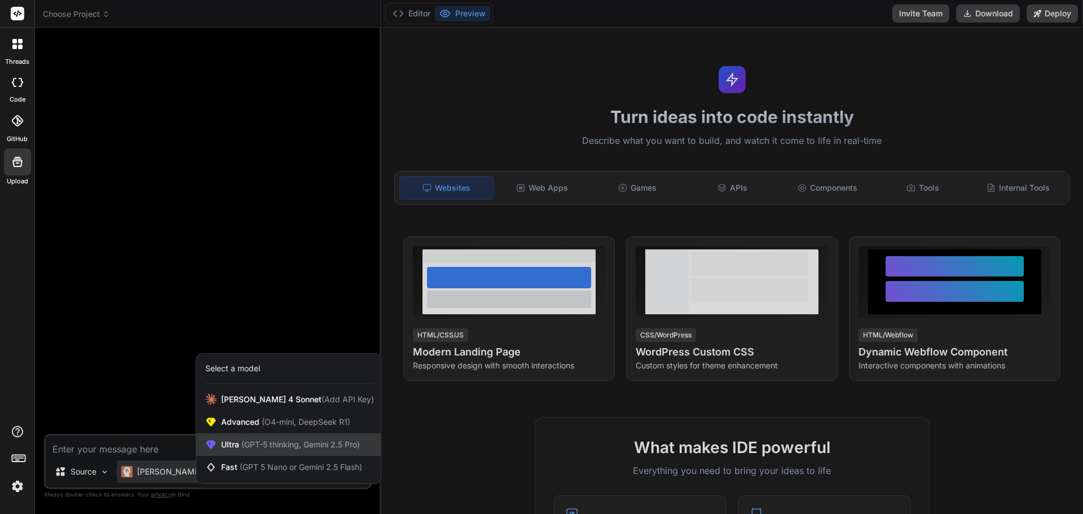
click at [312, 451] on div "Ultra (GPT-5 thinking, Gemini 2.5 Pro)" at bounding box center [288, 444] width 184 height 23
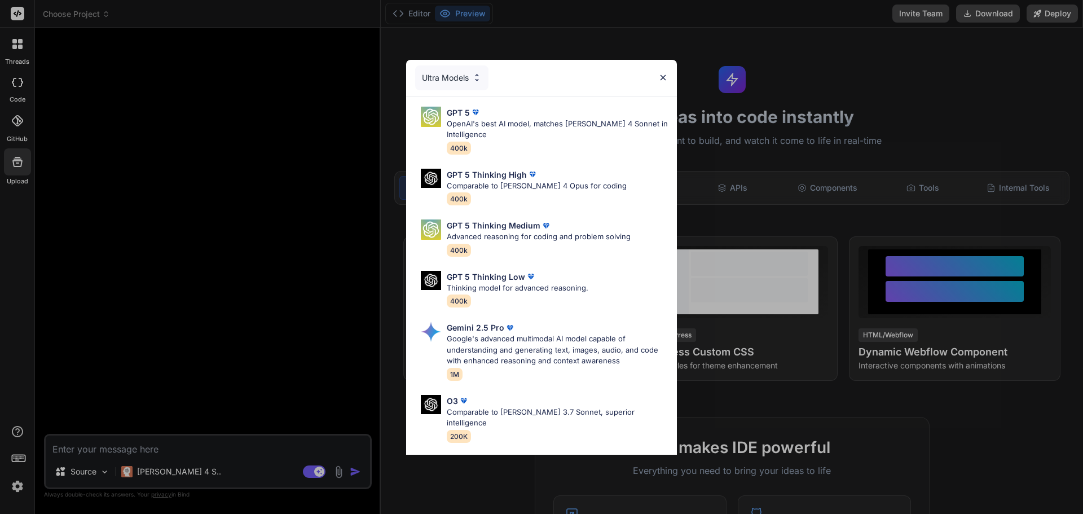
click at [457, 74] on div "Ultra Models" at bounding box center [451, 77] width 73 height 25
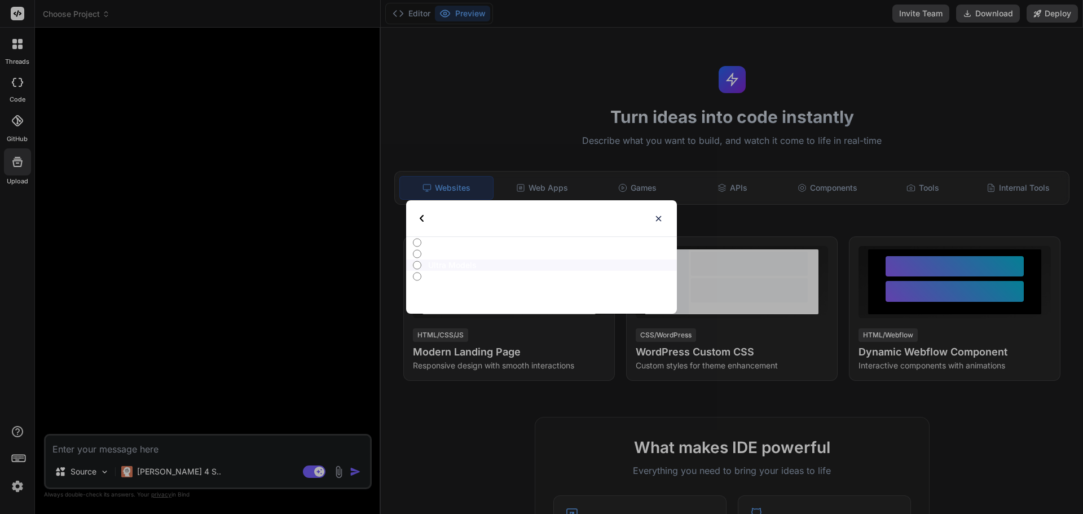
click at [658, 216] on img at bounding box center [659, 219] width 10 height 10
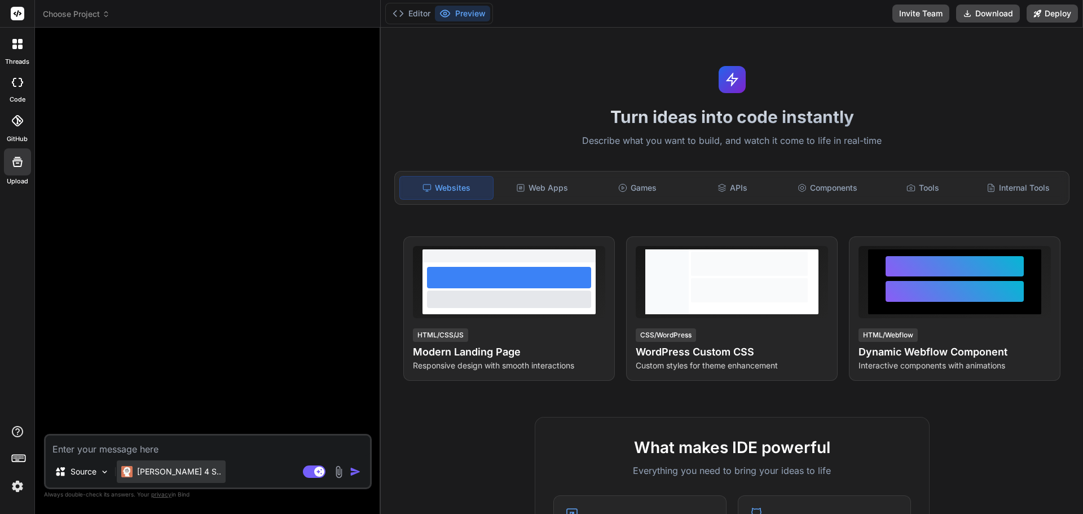
click at [162, 472] on p "[PERSON_NAME] 4 S.." at bounding box center [179, 471] width 84 height 11
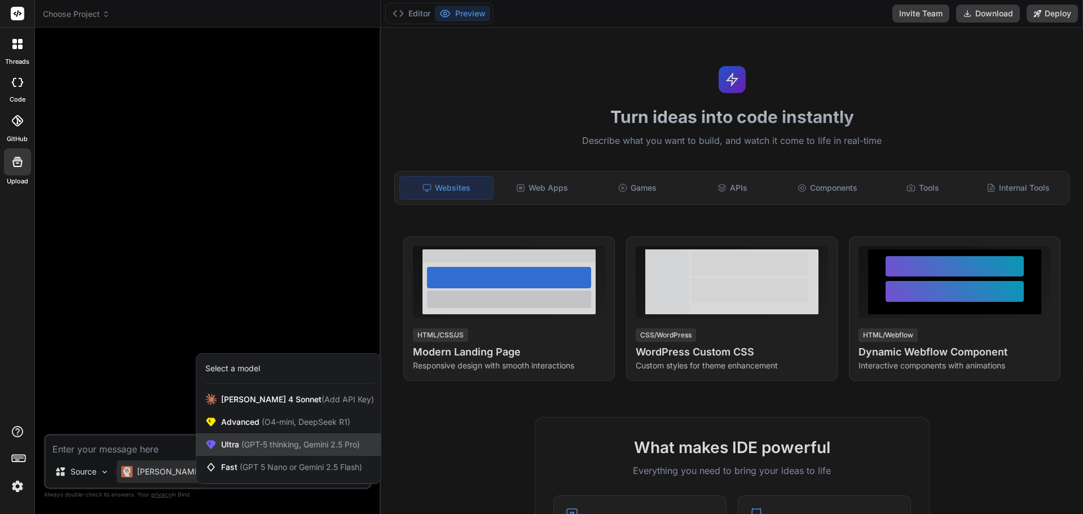
click at [256, 442] on span "(GPT-5 thinking, Gemini 2.5 Pro)" at bounding box center [299, 445] width 121 height 10
type textarea "x"
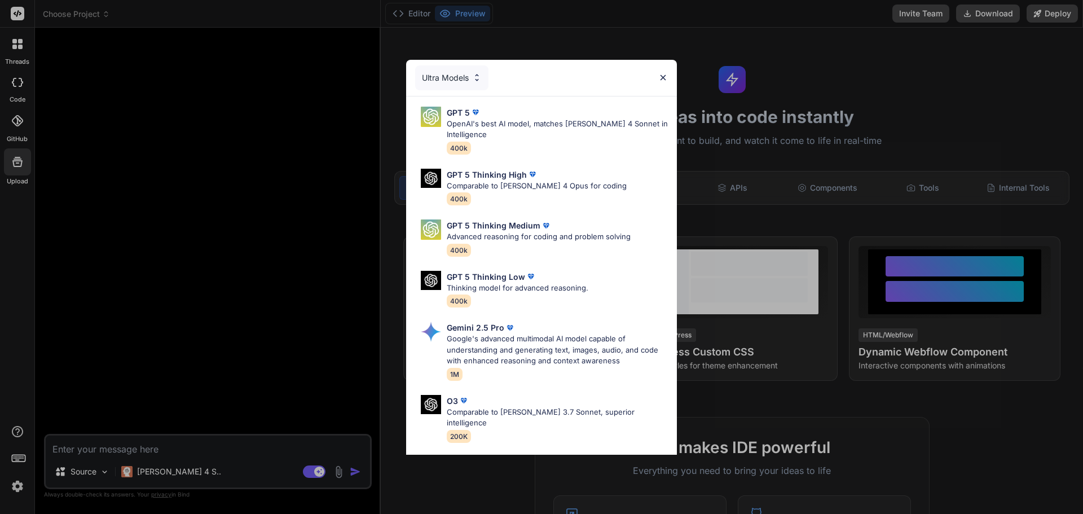
click at [452, 78] on div "Ultra Models" at bounding box center [451, 77] width 73 height 25
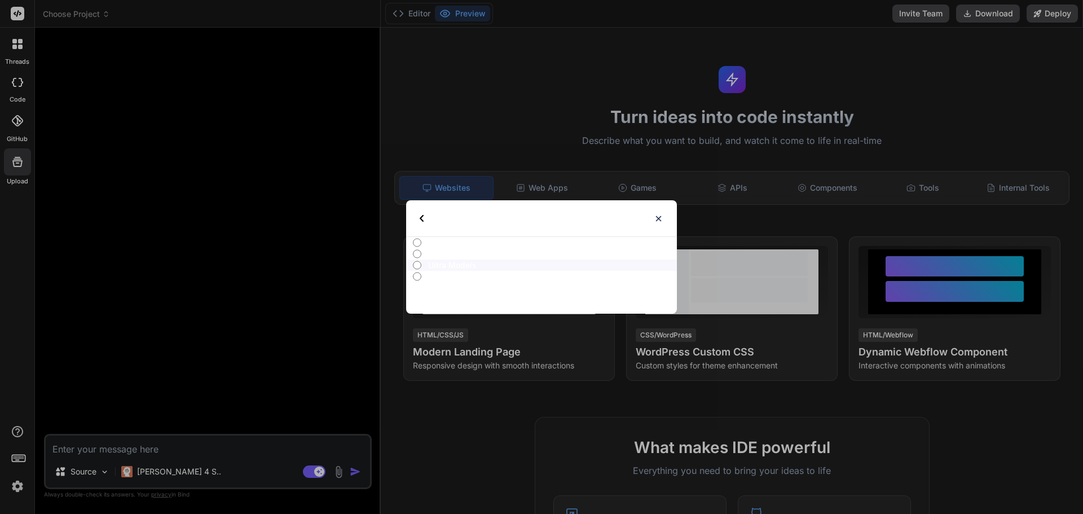
click at [421, 217] on img at bounding box center [422, 218] width 4 height 7
